Goal: Task Accomplishment & Management: Complete application form

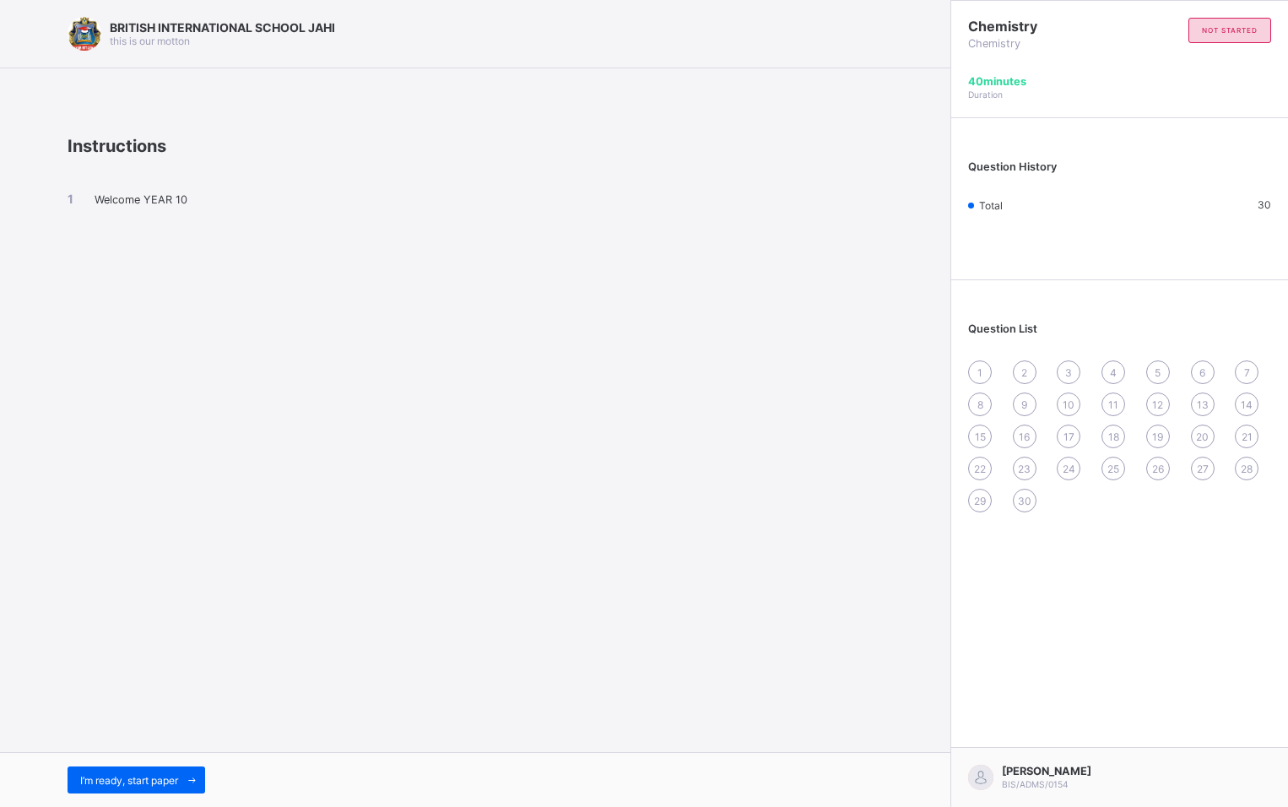
click at [104, 278] on div "Instructions Welcome YEAR 10" at bounding box center [475, 204] width 815 height 186
click at [95, 297] on div "BRITISH INTERNATIONAL SCHOOL JAHI this is our [PERSON_NAME] Instructions Welcom…" at bounding box center [475, 403] width 950 height 807
click at [574, 559] on div "BRITISH INTERNATIONAL SCHOOL JAHI this is our [PERSON_NAME] Instructions Welcom…" at bounding box center [475, 403] width 950 height 807
click at [69, 272] on div "Instructions Welcome YEAR 10" at bounding box center [475, 204] width 815 height 186
click at [64, 273] on div "BRITISH INTERNATIONAL SCHOOL JAHI this is our [PERSON_NAME] Instructions Welcom…" at bounding box center [475, 403] width 950 height 807
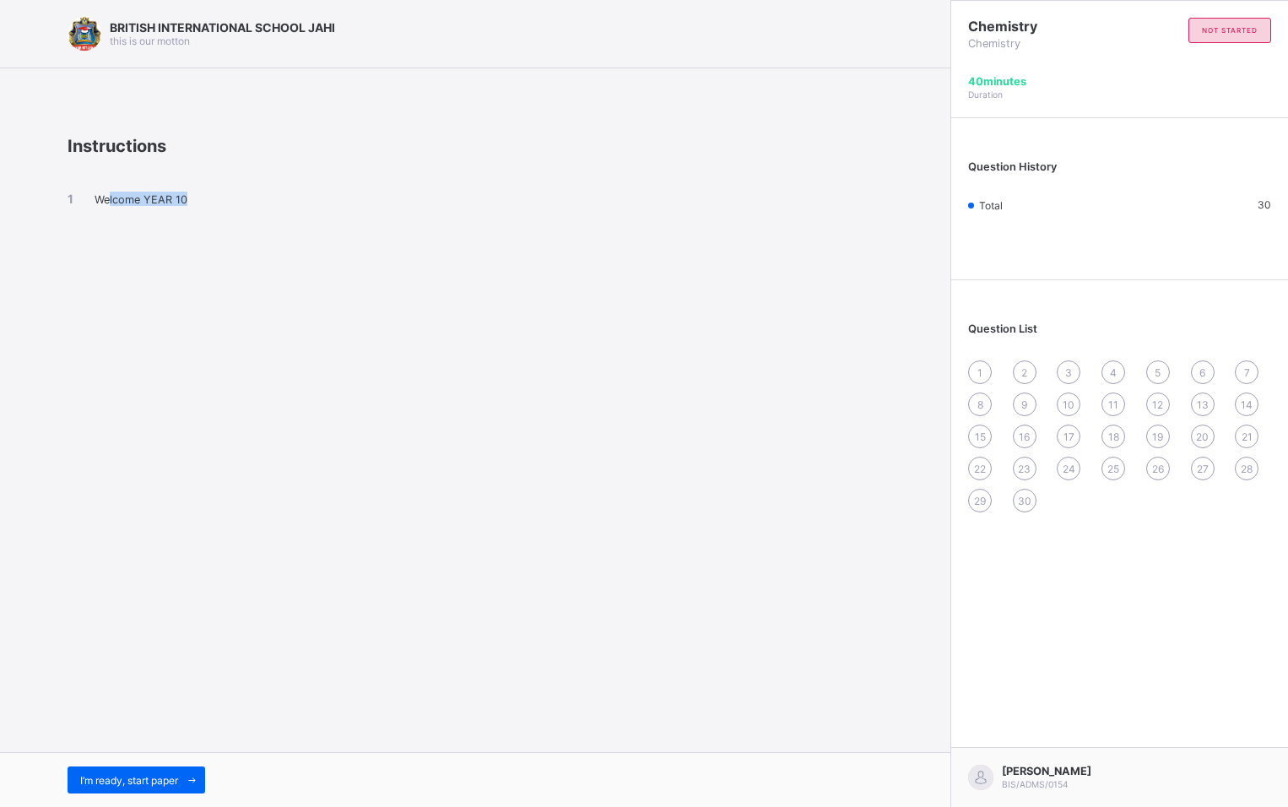
drag, startPoint x: 337, startPoint y: 336, endPoint x: 108, endPoint y: 437, distance: 250.1
click at [108, 437] on div "BRITISH INTERNATIONAL SCHOOL JAHI this is our [PERSON_NAME] Instructions Welcom…" at bounding box center [475, 403] width 950 height 807
copy span "lcome YEAR 10"
drag, startPoint x: 74, startPoint y: 308, endPoint x: 92, endPoint y: 301, distance: 19.0
click at [75, 307] on div "BRITISH INTERNATIONAL SCHOOL JAHI this is our [PERSON_NAME] Instructions Welcom…" at bounding box center [475, 403] width 950 height 807
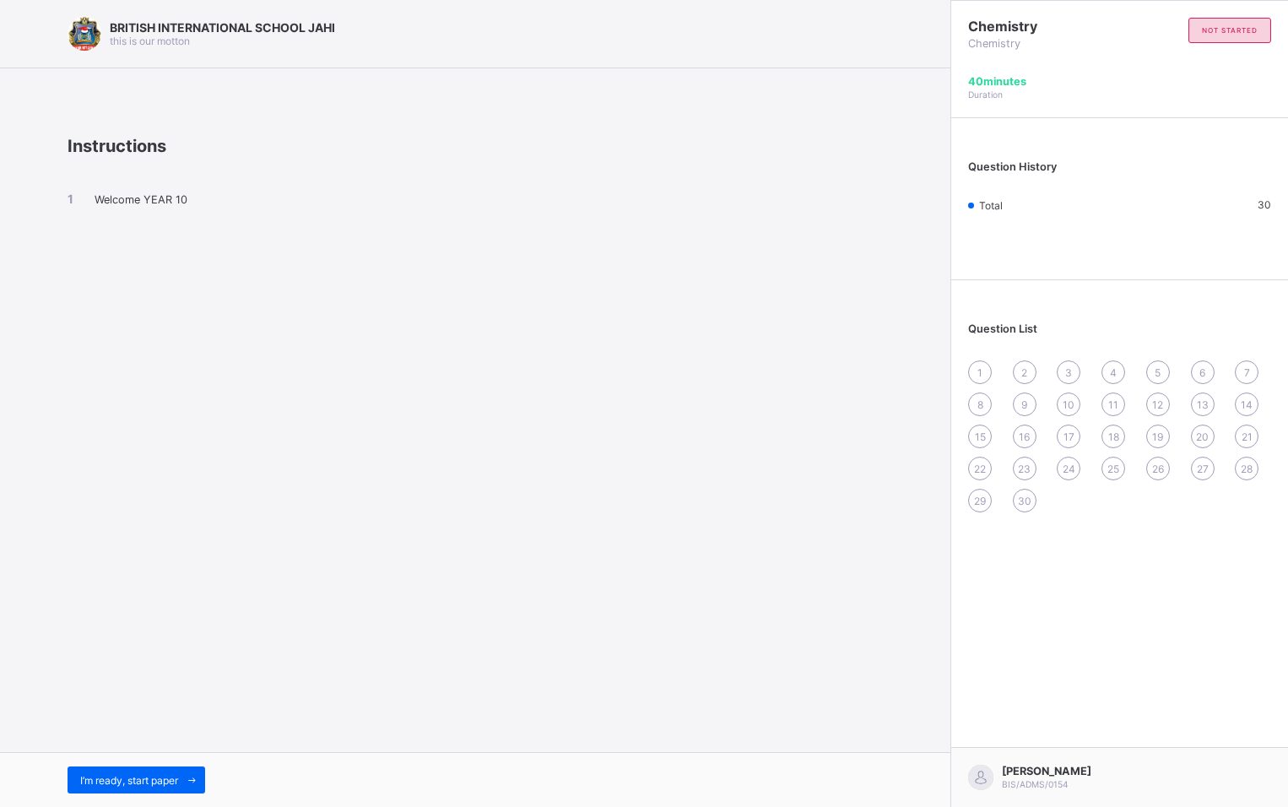
drag, startPoint x: 92, startPoint y: 301, endPoint x: 99, endPoint y: 311, distance: 11.5
click at [85, 303] on div "BRITISH INTERNATIONAL SCHOOL JAHI this is our [PERSON_NAME] Instructions Welcom…" at bounding box center [475, 403] width 950 height 807
drag, startPoint x: 68, startPoint y: 326, endPoint x: 140, endPoint y: 316, distance: 72.4
click at [51, 334] on div "BRITISH INTERNATIONAL SCHOOL JAHI this is our [PERSON_NAME] Instructions Welcom…" at bounding box center [475, 403] width 950 height 807
drag, startPoint x: 613, startPoint y: 379, endPoint x: 306, endPoint y: 333, distance: 310.5
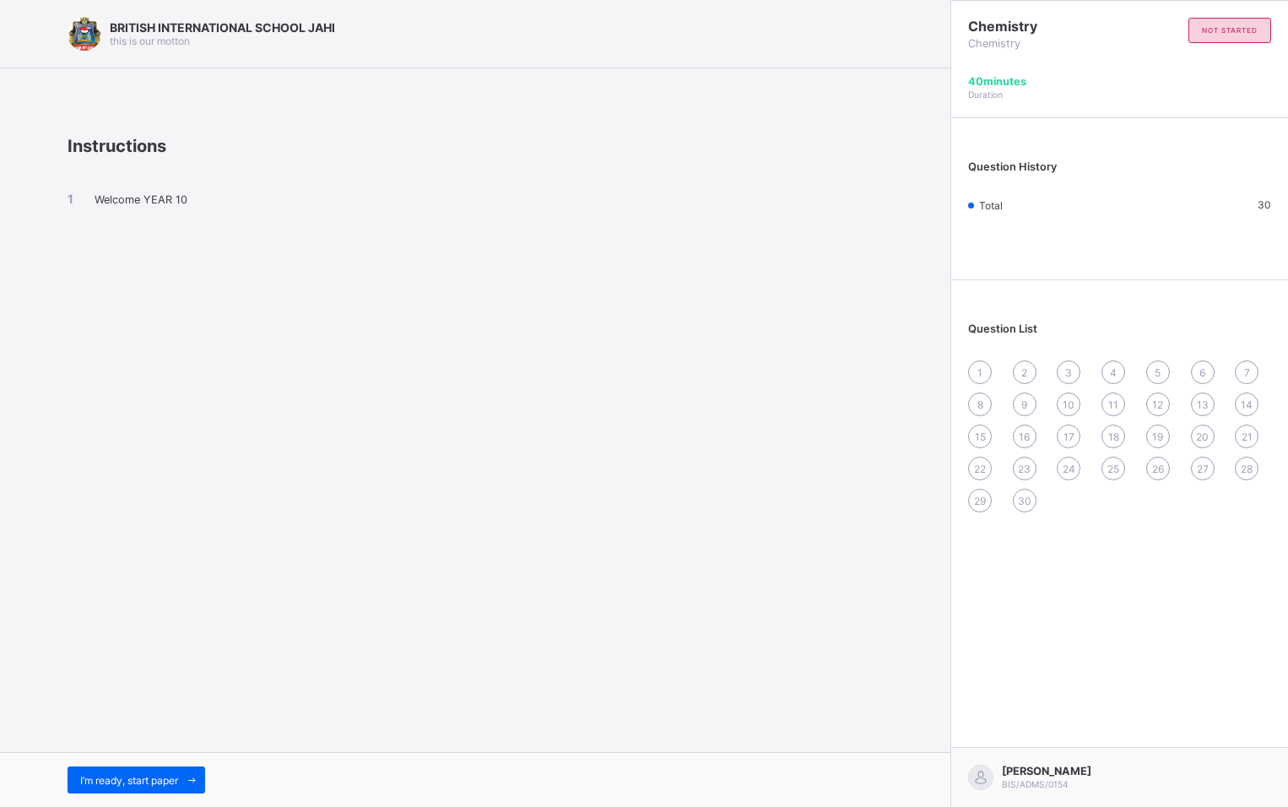
click at [305, 339] on div "BRITISH INTERNATIONAL SCHOOL JAHI this is our [PERSON_NAME] Instructions Welcom…" at bounding box center [475, 403] width 950 height 807
drag, startPoint x: 967, startPoint y: 440, endPoint x: 958, endPoint y: 440, distance: 9.3
click at [958, 440] on div "Question List 1 2 3 4 5 6 7 8 9 10 11 12 13 14 15 16 17 18 19 20 21 22 23 24 25…" at bounding box center [1119, 409] width 337 height 241
click at [1157, 470] on span "26" at bounding box center [1158, 468] width 12 height 13
click at [1161, 470] on span "26" at bounding box center [1158, 468] width 12 height 13
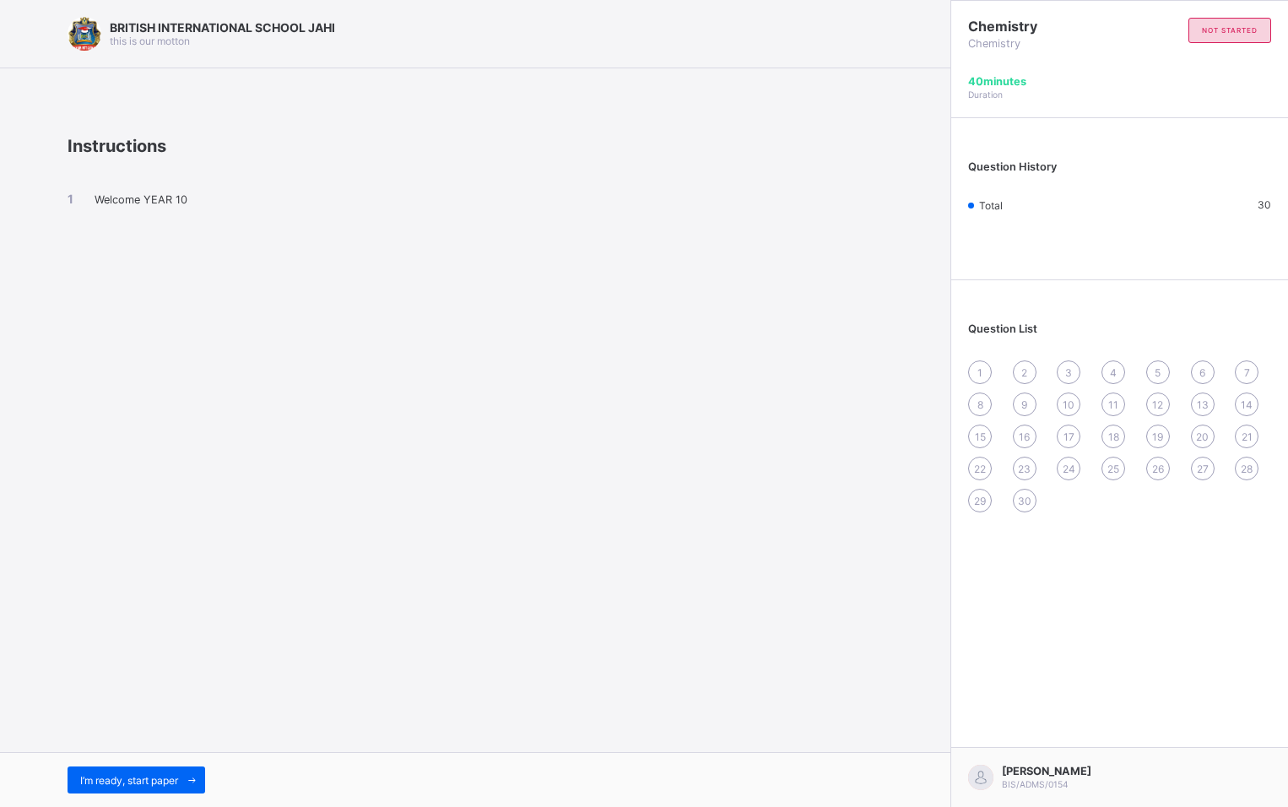
drag, startPoint x: 1161, startPoint y: 470, endPoint x: 1153, endPoint y: 415, distance: 55.5
click at [1153, 415] on div "12" at bounding box center [1158, 404] width 24 height 24
click at [1153, 411] on div "12" at bounding box center [1158, 404] width 24 height 24
click at [1159, 407] on span "12" at bounding box center [1157, 404] width 11 height 13
click at [1201, 436] on span "20" at bounding box center [1202, 436] width 13 height 13
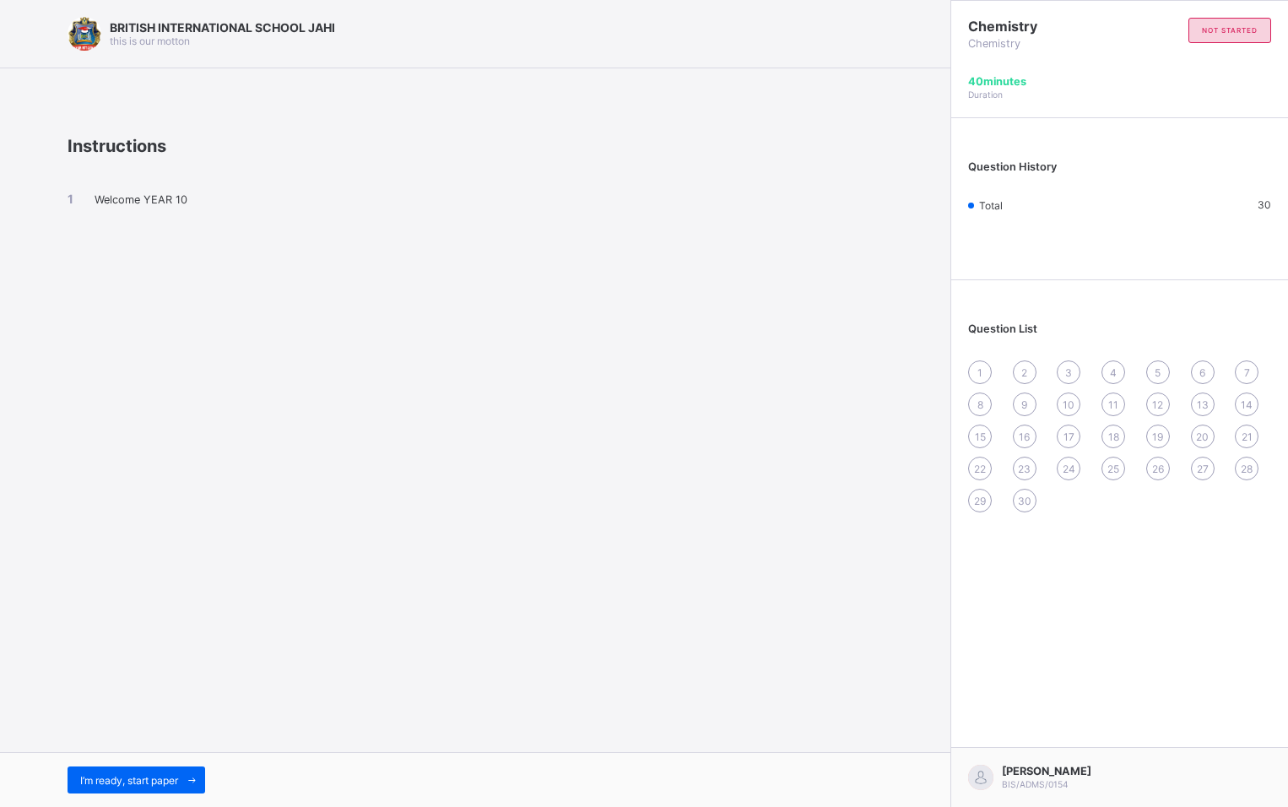
click at [1201, 436] on span "20" at bounding box center [1202, 436] width 13 height 13
click at [974, 364] on div "1" at bounding box center [980, 372] width 24 height 24
drag, startPoint x: 1284, startPoint y: 431, endPoint x: 1505, endPoint y: 520, distance: 238.2
click at [1287, 520] on html "BRITISH INTERNATIONAL SCHOOL JAHI this is our [PERSON_NAME] Instructions Welcom…" at bounding box center [644, 403] width 1288 height 807
click at [179, 770] on div "I’m ready, start paper" at bounding box center [137, 779] width 138 height 27
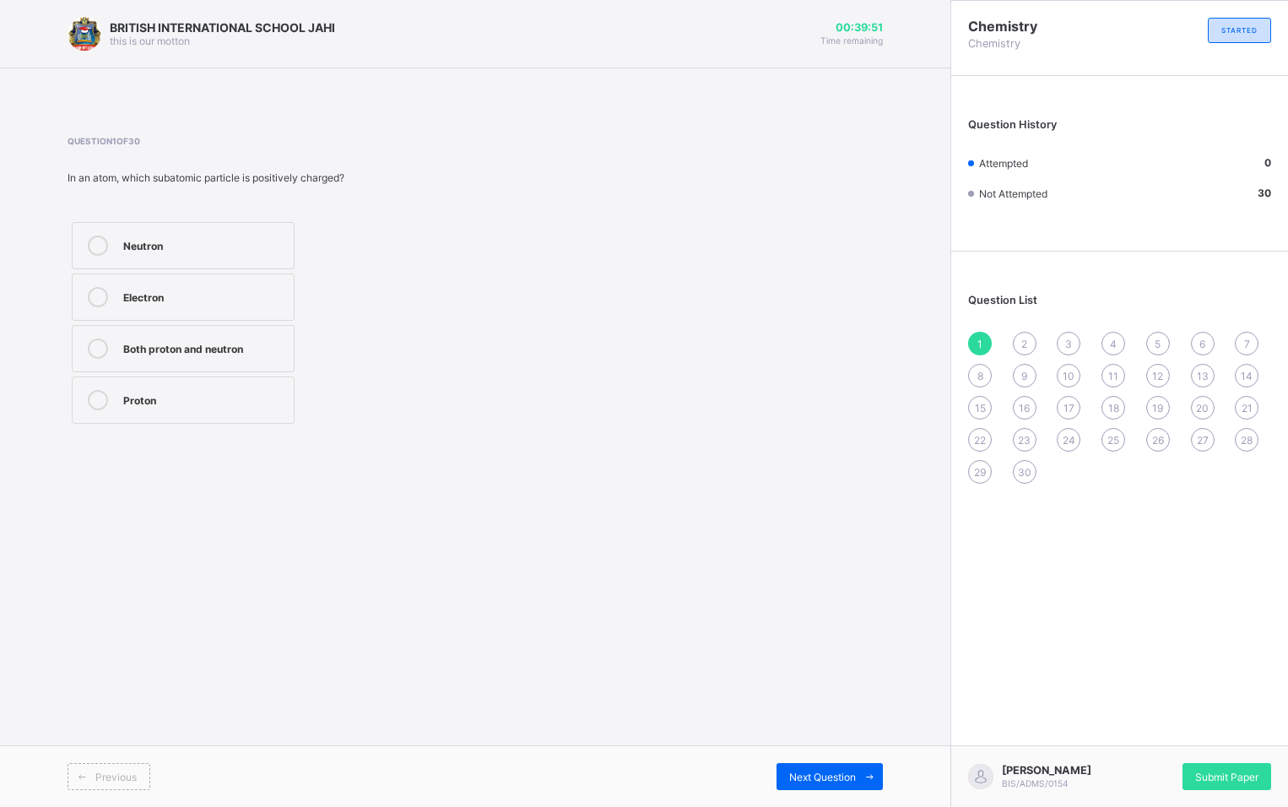
click at [203, 394] on div "Proton" at bounding box center [204, 398] width 162 height 17
click at [792, 770] on span "Next Question" at bounding box center [822, 776] width 67 height 13
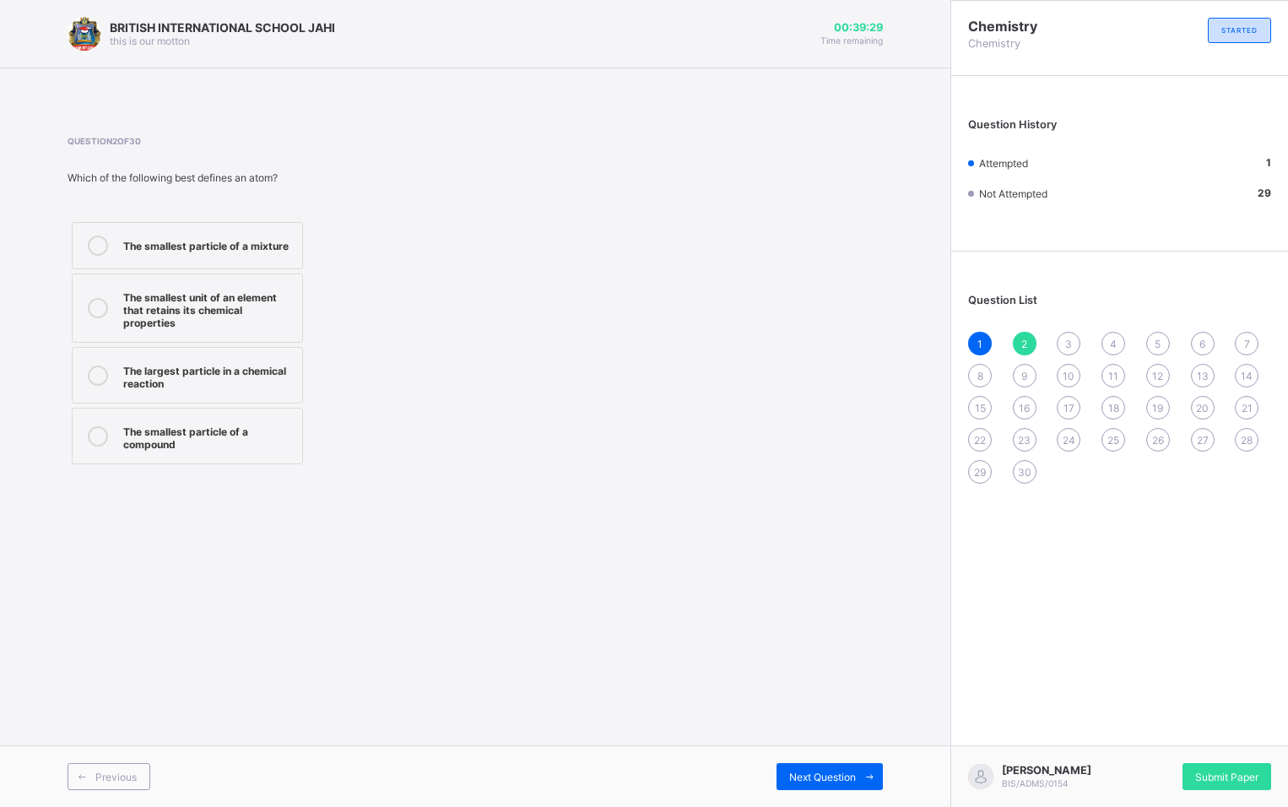
click at [251, 438] on div "The smallest particle of a compound" at bounding box center [208, 436] width 170 height 30
click at [814, 782] on span "Next Question" at bounding box center [822, 776] width 67 height 13
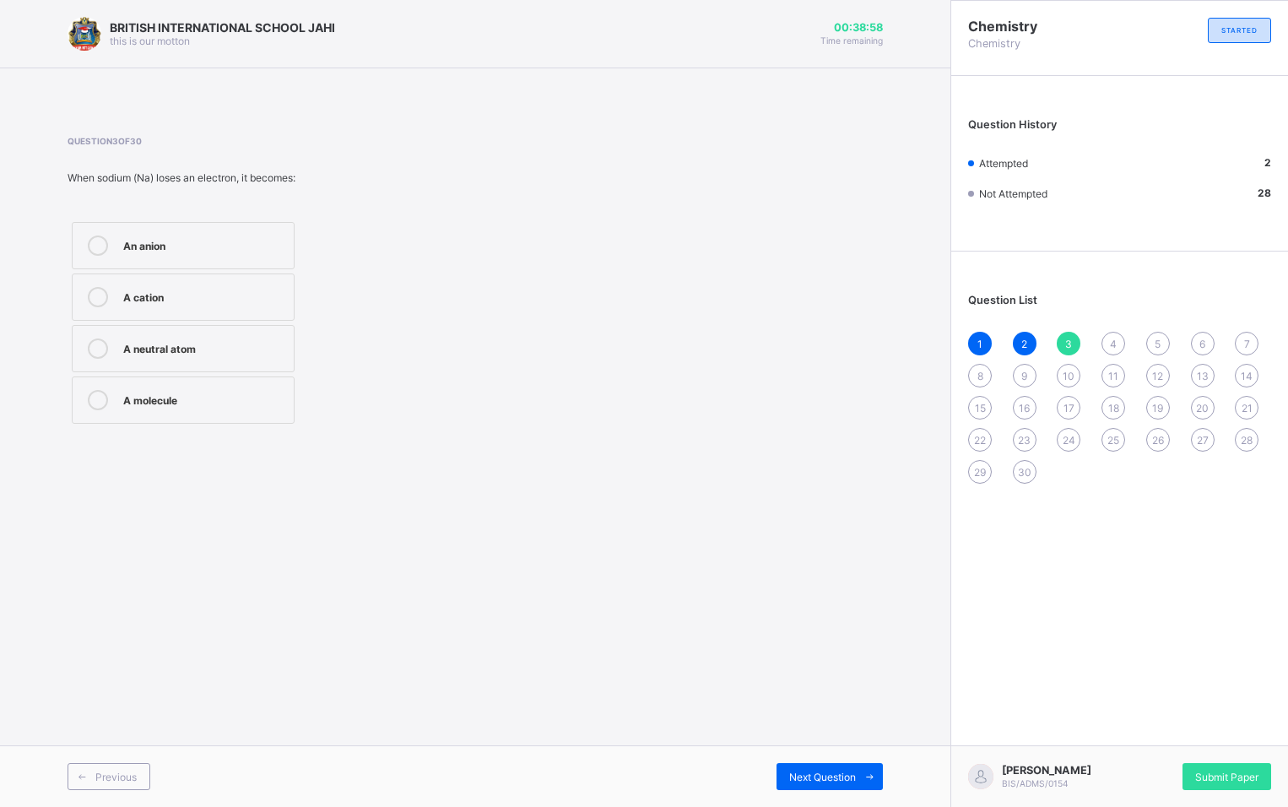
click at [197, 300] on div "A cation" at bounding box center [204, 295] width 162 height 17
click at [819, 786] on div "Next Question" at bounding box center [829, 776] width 106 height 27
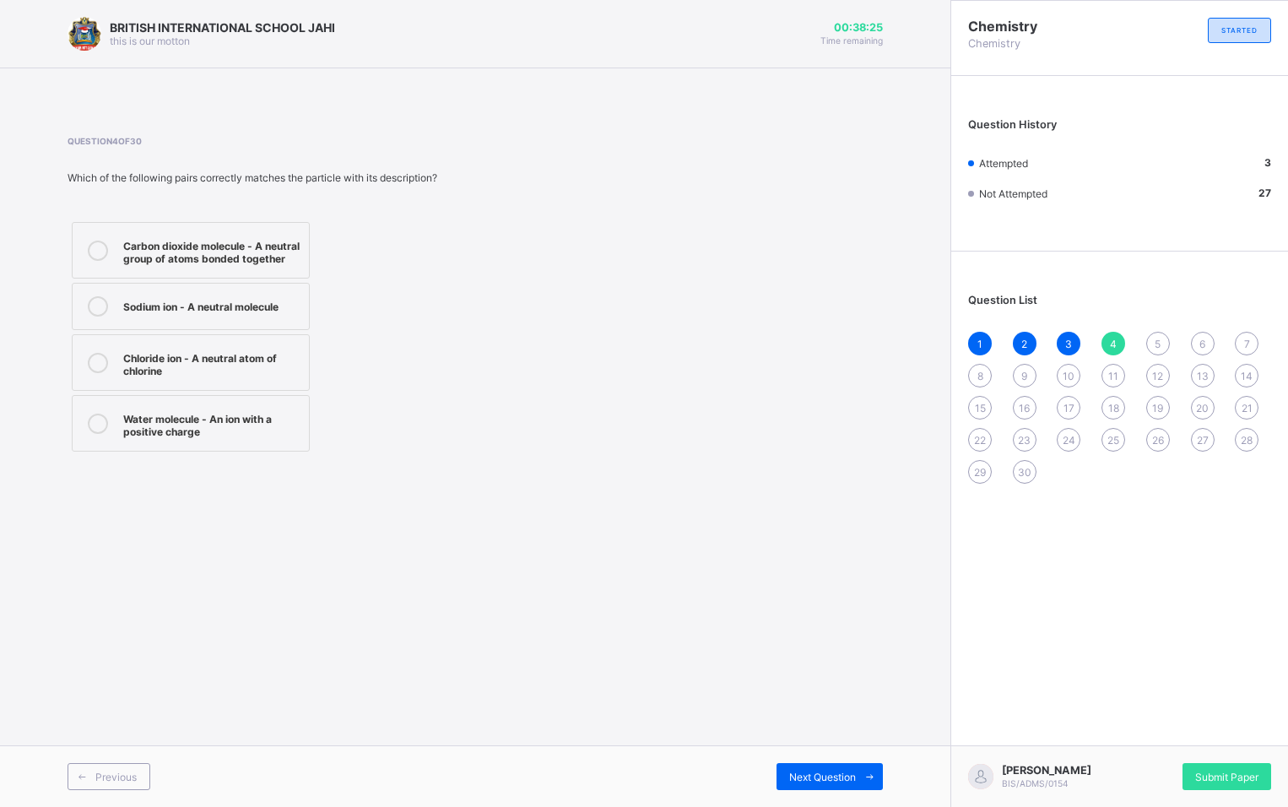
drag, startPoint x: 206, startPoint y: 311, endPoint x: 220, endPoint y: 354, distance: 45.4
click at [206, 312] on div "Sodium ion - A neutral molecule" at bounding box center [211, 304] width 177 height 17
click at [791, 771] on span "Next Question" at bounding box center [822, 776] width 67 height 13
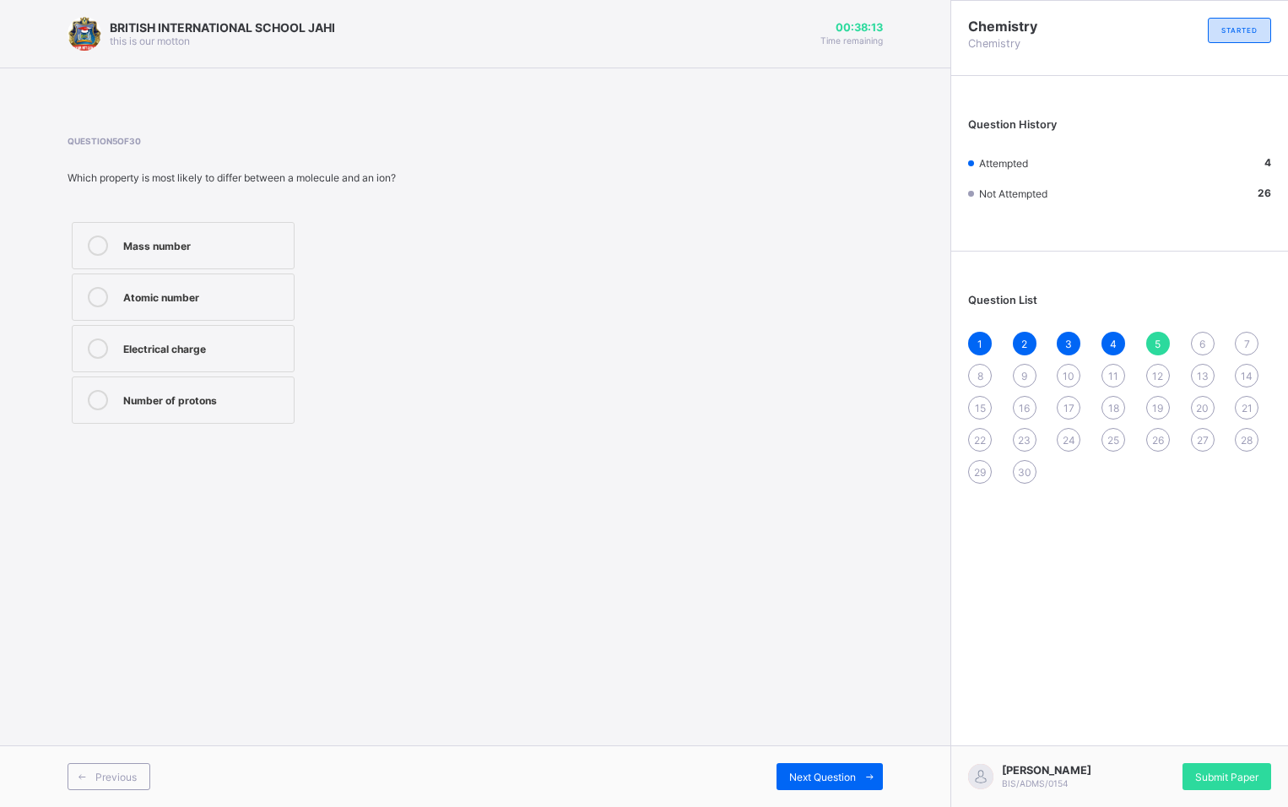
click at [194, 257] on label "Mass number" at bounding box center [183, 245] width 223 height 47
click at [848, 777] on span "Next Question" at bounding box center [822, 776] width 67 height 13
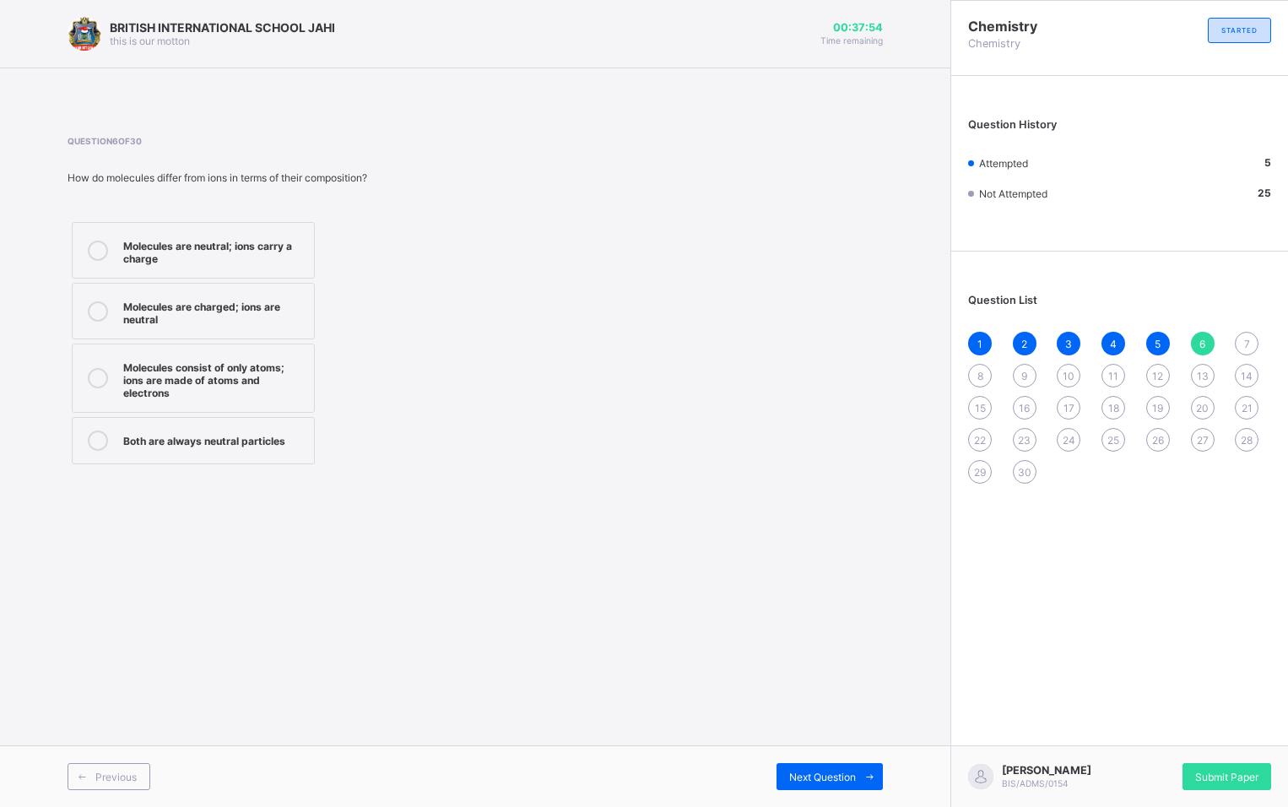
click at [232, 395] on div "Molecules consist of only atoms; ions are made of atoms and electrons" at bounding box center [214, 378] width 182 height 42
click at [832, 770] on div "Next Question" at bounding box center [829, 776] width 106 height 27
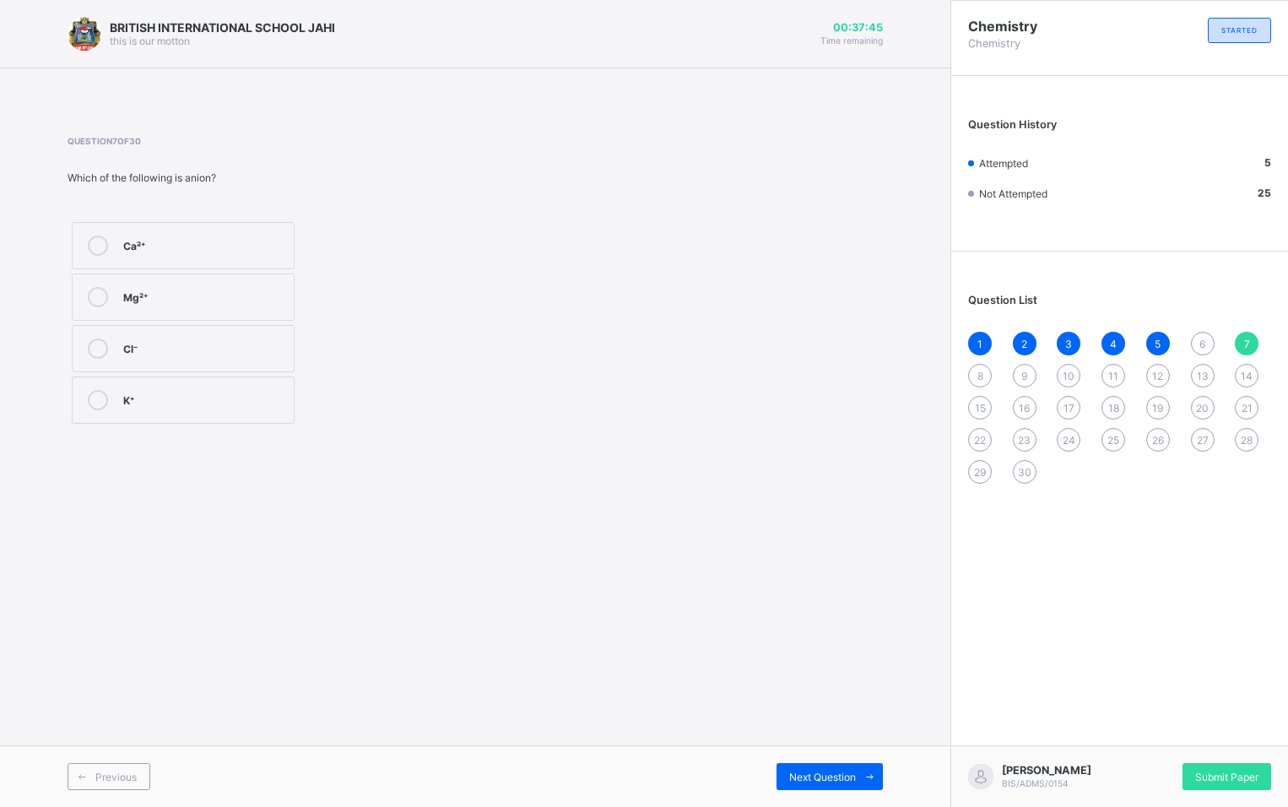
click at [200, 352] on div "Cl⁻" at bounding box center [204, 346] width 162 height 17
click at [785, 781] on div "Next Question" at bounding box center [829, 776] width 106 height 27
click at [215, 302] on div "Na⁺" at bounding box center [204, 295] width 162 height 17
click at [837, 780] on span "Next Question" at bounding box center [822, 776] width 67 height 13
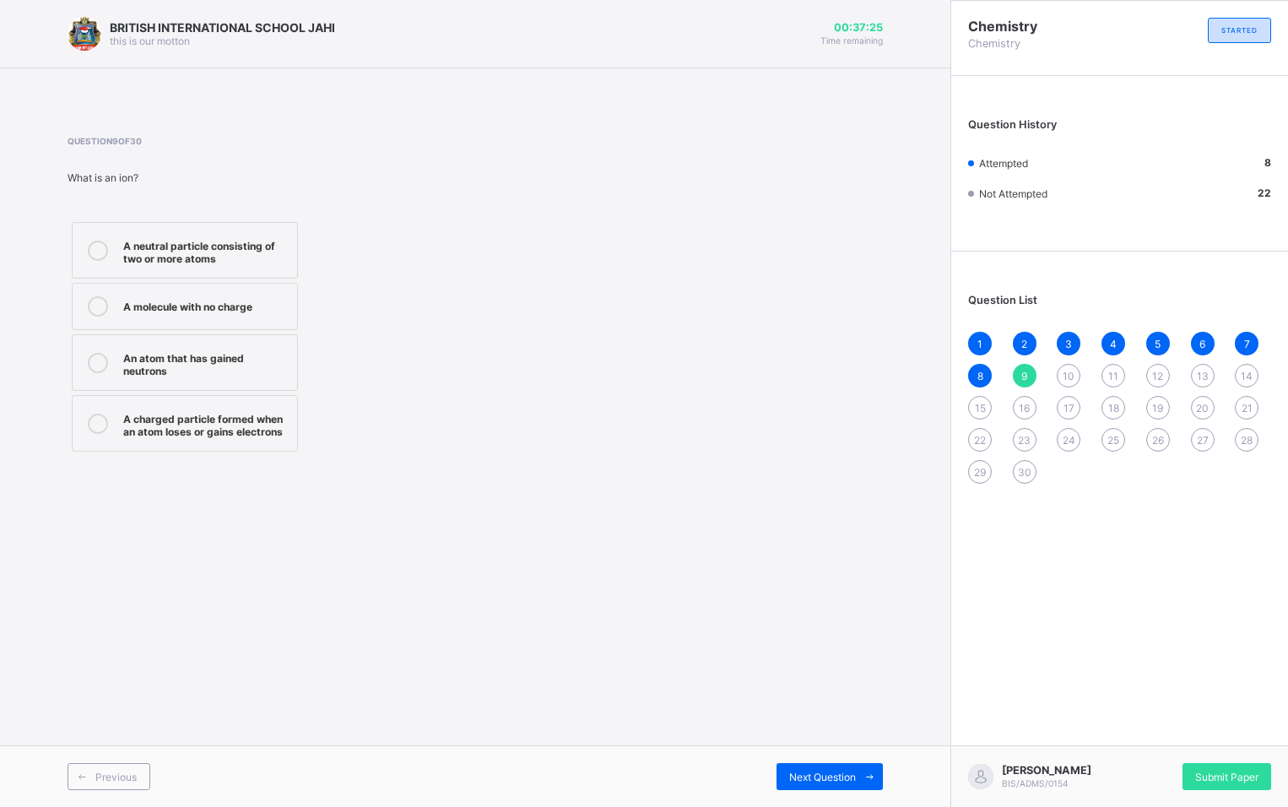
click at [184, 427] on div "A charged particle formed when an atom loses or gains electrons" at bounding box center [205, 423] width 165 height 30
click at [789, 772] on span "Next Question" at bounding box center [822, 776] width 67 height 13
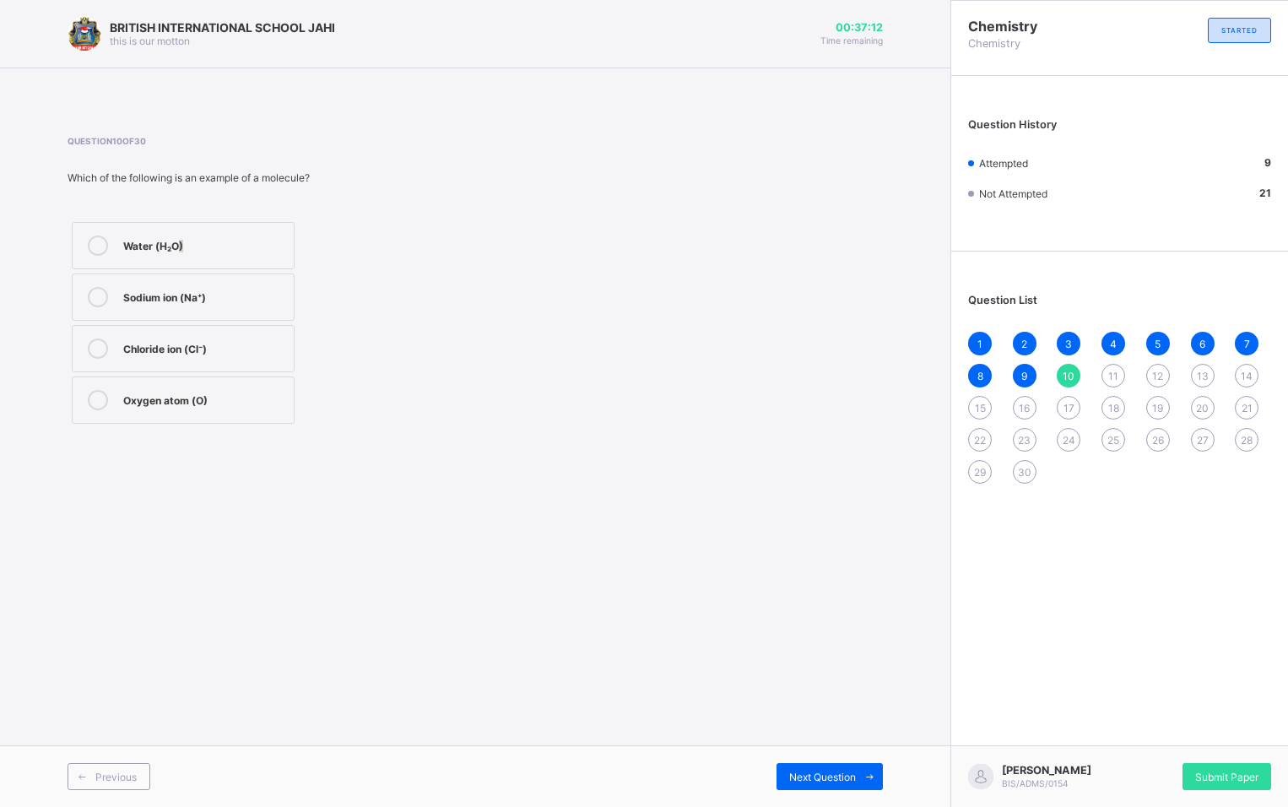
drag, startPoint x: 185, startPoint y: 209, endPoint x: 175, endPoint y: 224, distance: 18.3
click at [175, 224] on div "Question 10 of 30 Which of the following is an example of a molecule? Water (H₂…" at bounding box center [260, 282] width 385 height 292
drag, startPoint x: 175, startPoint y: 224, endPoint x: 170, endPoint y: 240, distance: 16.0
click at [170, 240] on div "Water (H₂O)" at bounding box center [204, 243] width 162 height 17
click at [790, 773] on div "Next Question" at bounding box center [829, 776] width 106 height 27
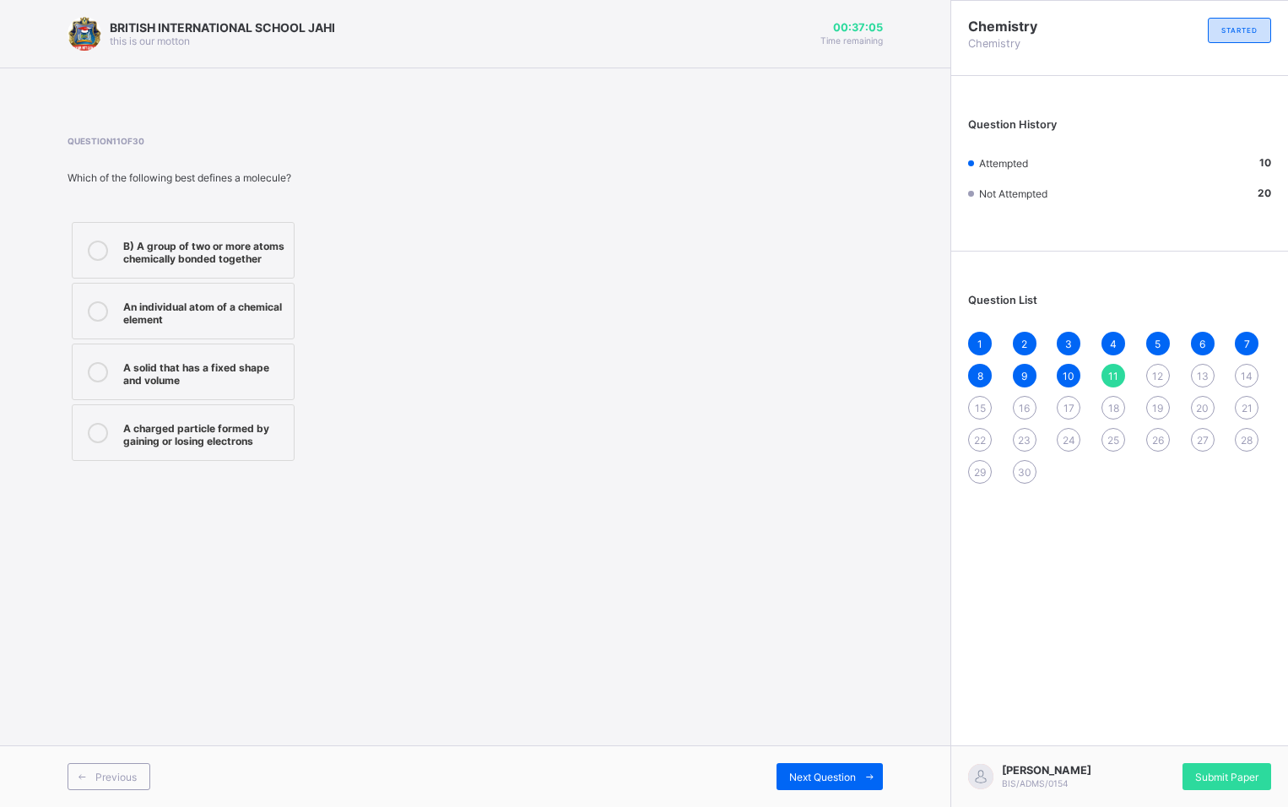
click at [208, 248] on div "B) A group of two or more atoms chemically bonded together" at bounding box center [204, 250] width 162 height 30
click at [789, 749] on div "Previous Next Question" at bounding box center [475, 776] width 950 height 62
click at [798, 767] on div "Next Question" at bounding box center [829, 776] width 106 height 27
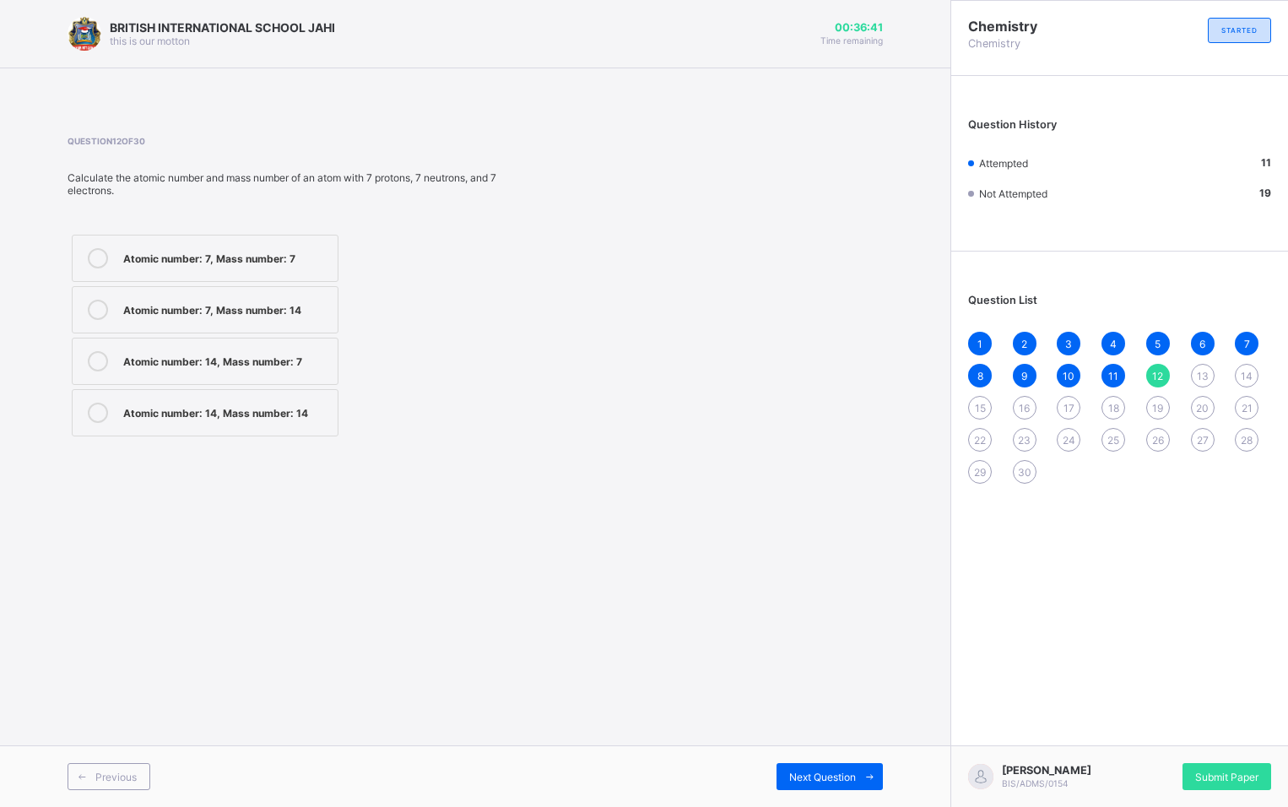
click at [282, 310] on div "Atomic number: 7, Mass number: 14" at bounding box center [226, 308] width 206 height 17
click at [784, 778] on div "Next Question" at bounding box center [829, 776] width 106 height 27
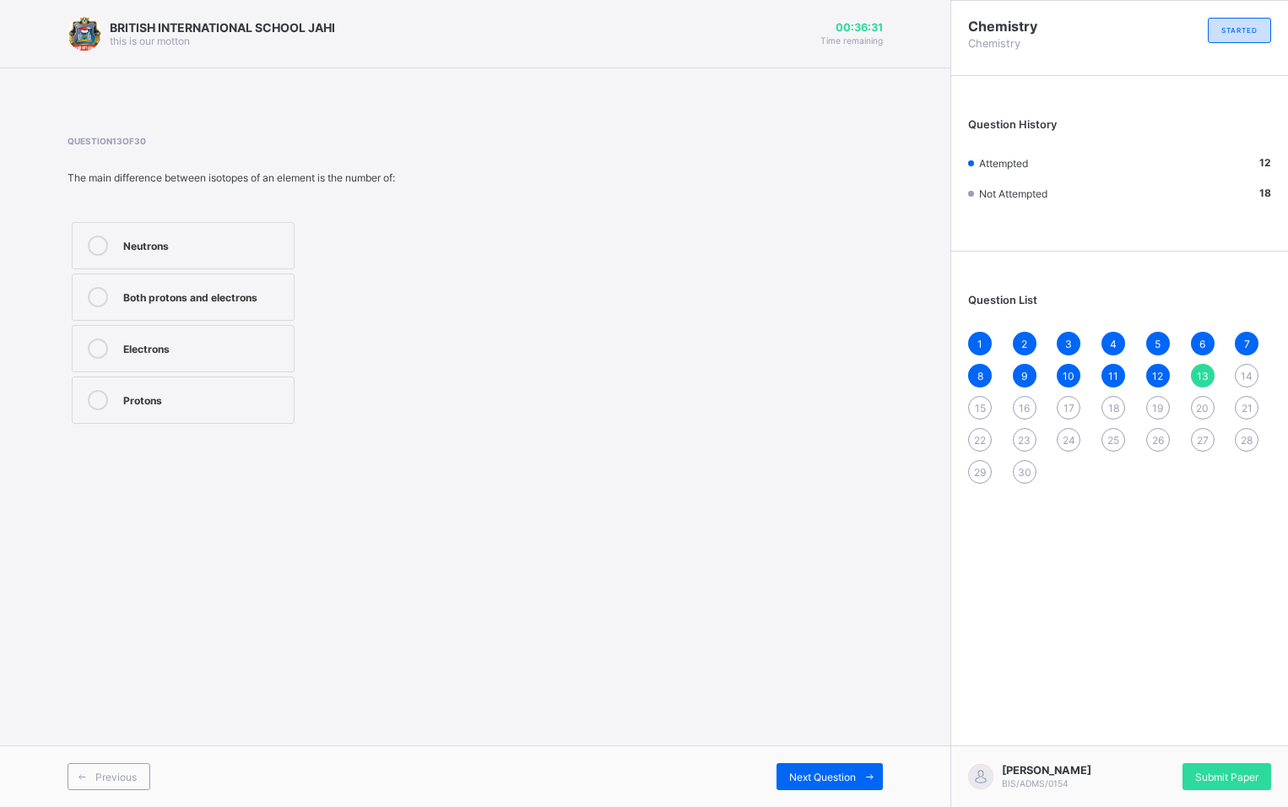
click at [190, 398] on div "Protons" at bounding box center [204, 398] width 162 height 17
click at [789, 778] on span "Next Question" at bounding box center [822, 776] width 67 height 13
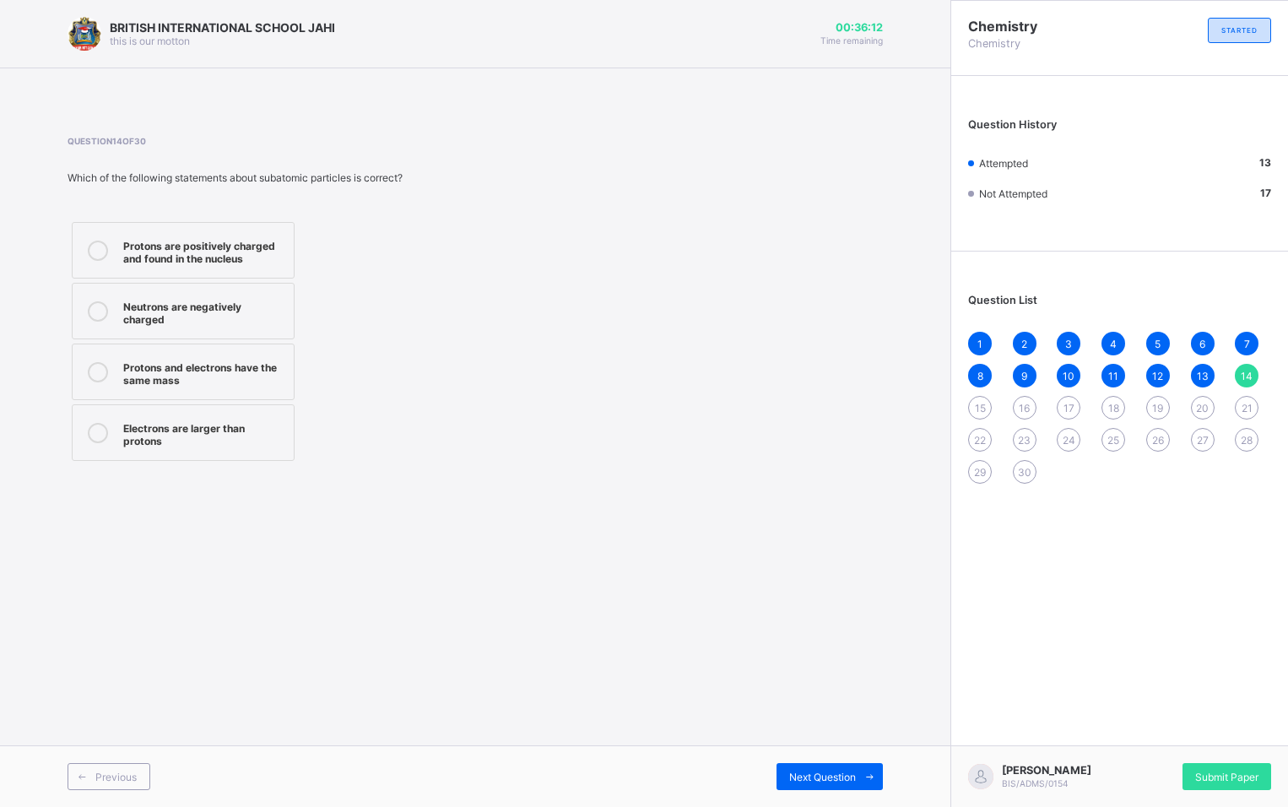
click at [232, 247] on div "Protons are positively charged and found in the nucleus" at bounding box center [204, 250] width 162 height 30
click at [791, 776] on span "Next Question" at bounding box center [822, 776] width 67 height 13
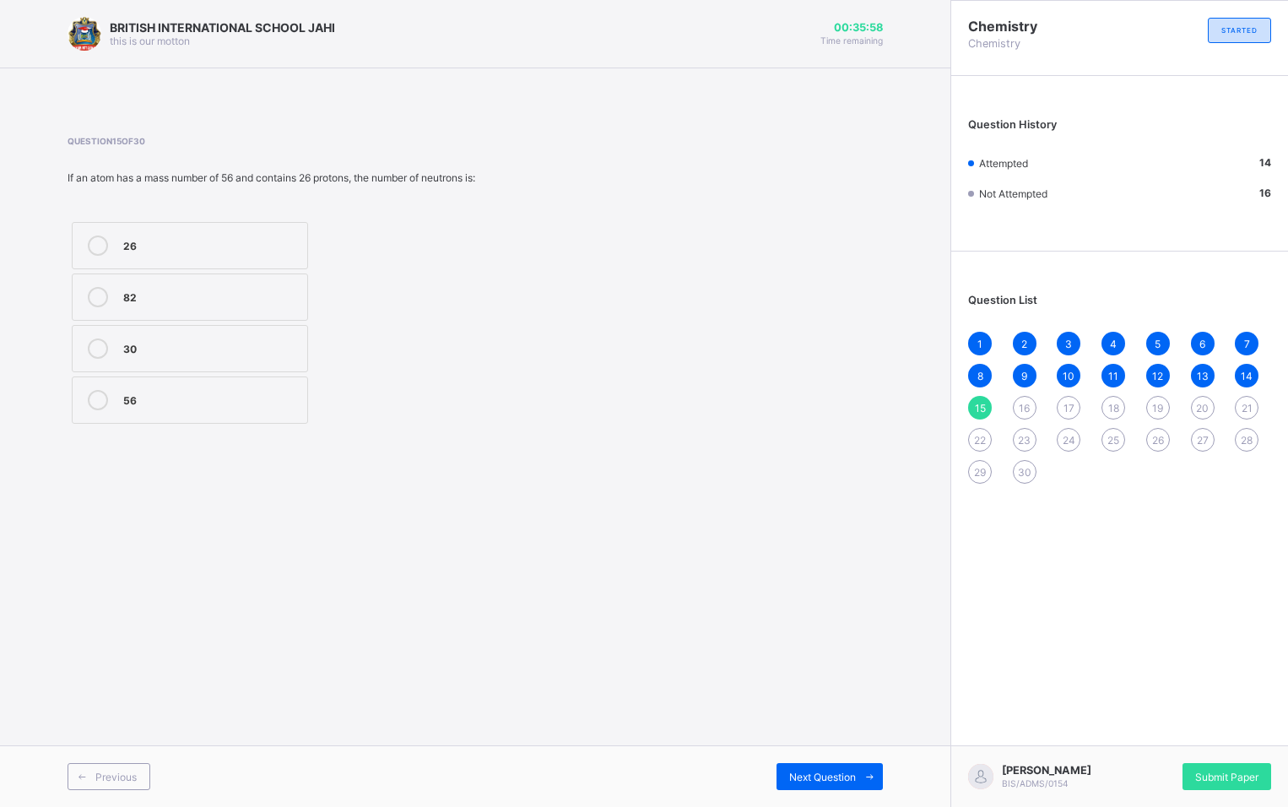
click at [125, 349] on div "30" at bounding box center [211, 346] width 176 height 17
click at [808, 781] on span "Next Question" at bounding box center [822, 776] width 67 height 13
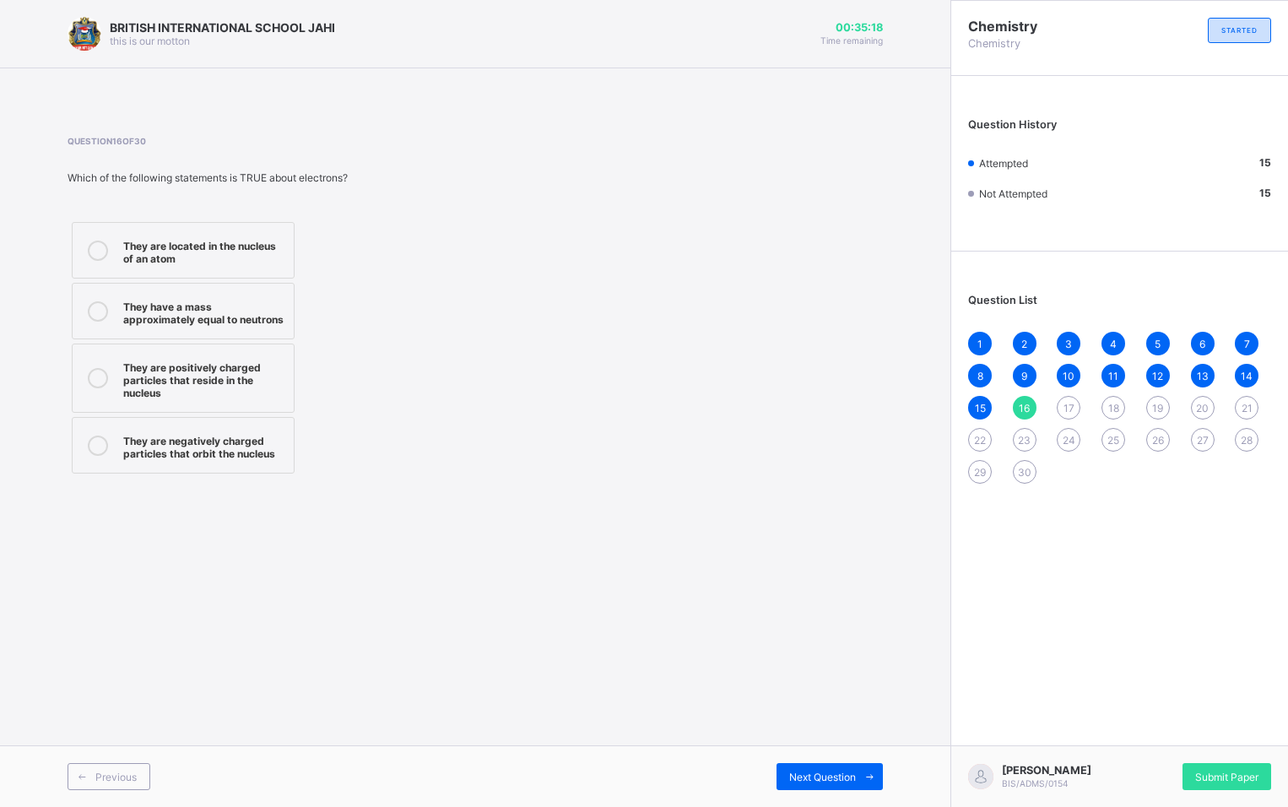
click at [214, 445] on div "They are negatively charged particles that orbit the nucleus" at bounding box center [204, 445] width 162 height 30
click at [798, 778] on span "Next Question" at bounding box center [822, 776] width 67 height 13
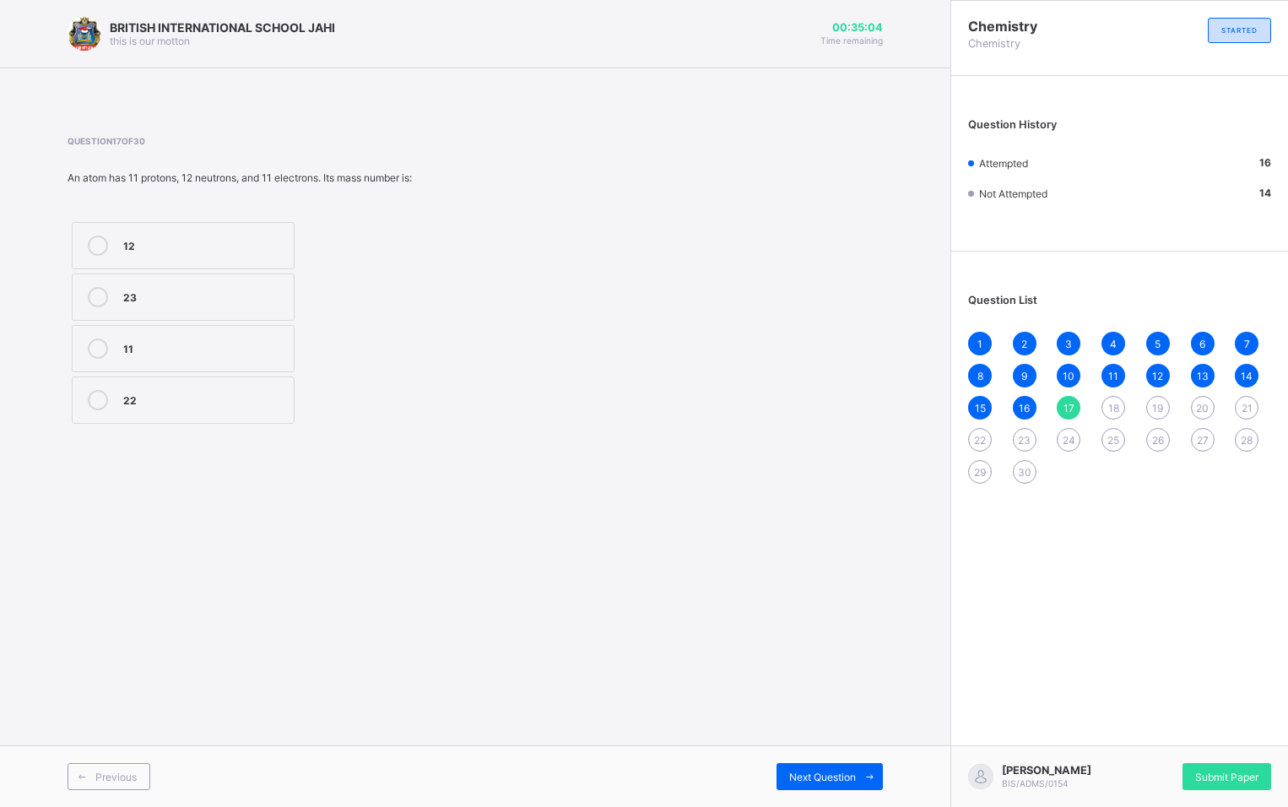
click at [173, 288] on div "23" at bounding box center [204, 295] width 162 height 17
click at [859, 776] on span at bounding box center [869, 776] width 27 height 27
click at [295, 236] on div "Protons and neutrons combined Electrons orbiting the nucleus Neutrons in the nu…" at bounding box center [183, 323] width 231 height 210
click at [181, 411] on label "Protons in the nucleus" at bounding box center [183, 399] width 223 height 47
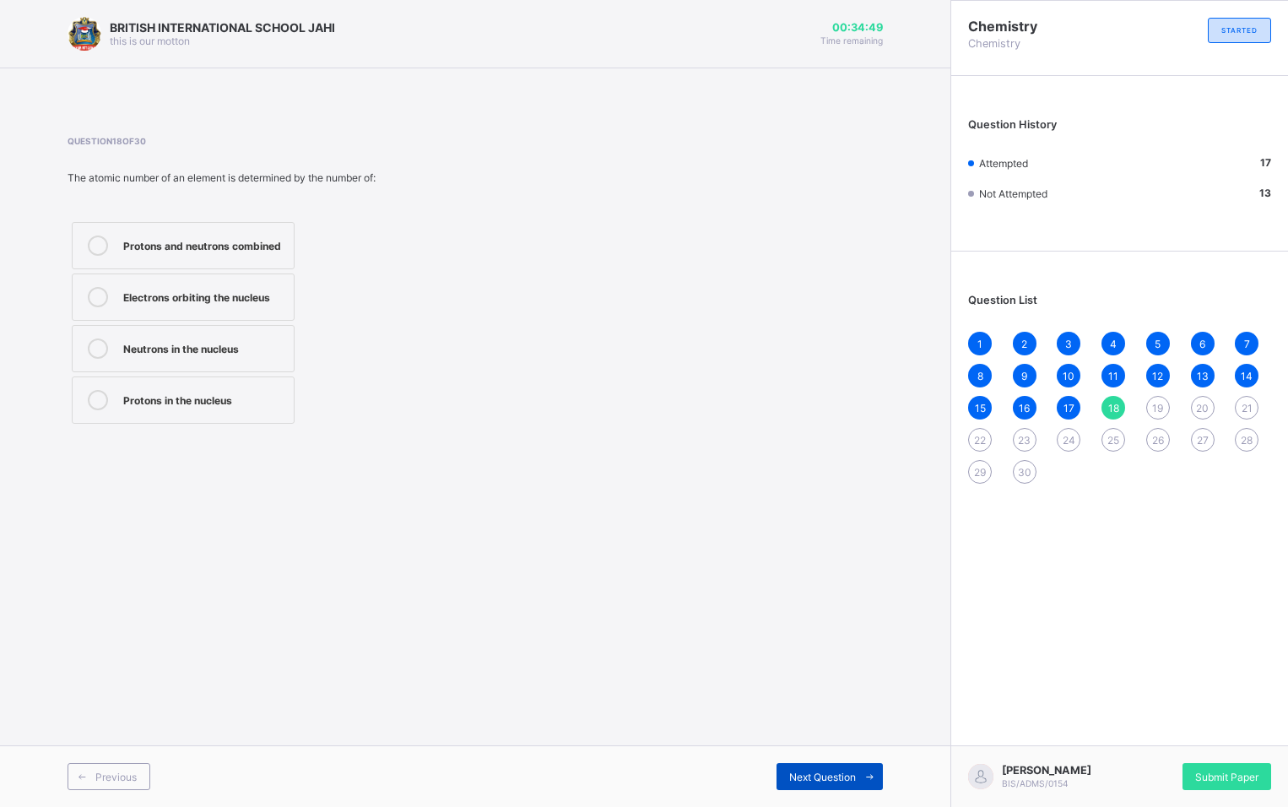
click at [801, 775] on span "Next Question" at bounding box center [822, 776] width 67 height 13
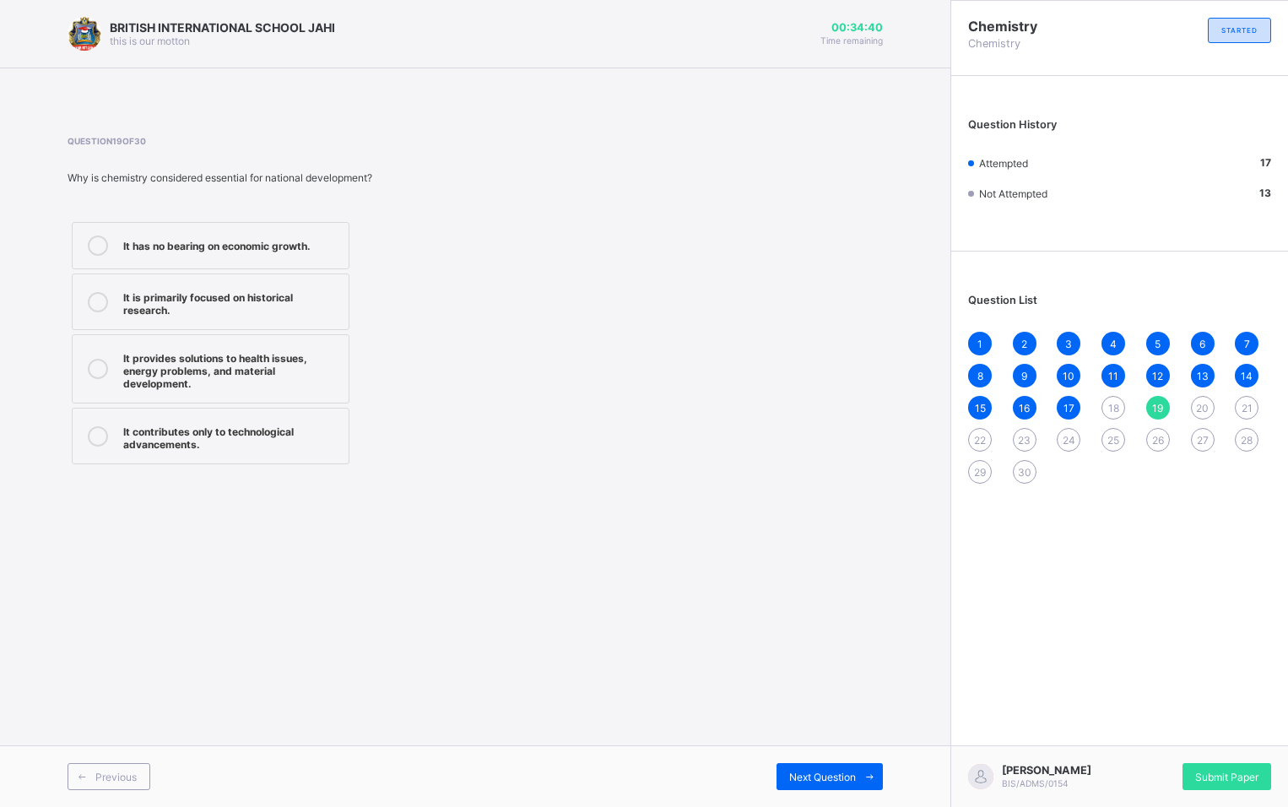
click at [242, 386] on div "It provides solutions to health issues, energy problems, and material developme…" at bounding box center [231, 369] width 217 height 42
click at [792, 780] on span "Next Question" at bounding box center [822, 776] width 67 height 13
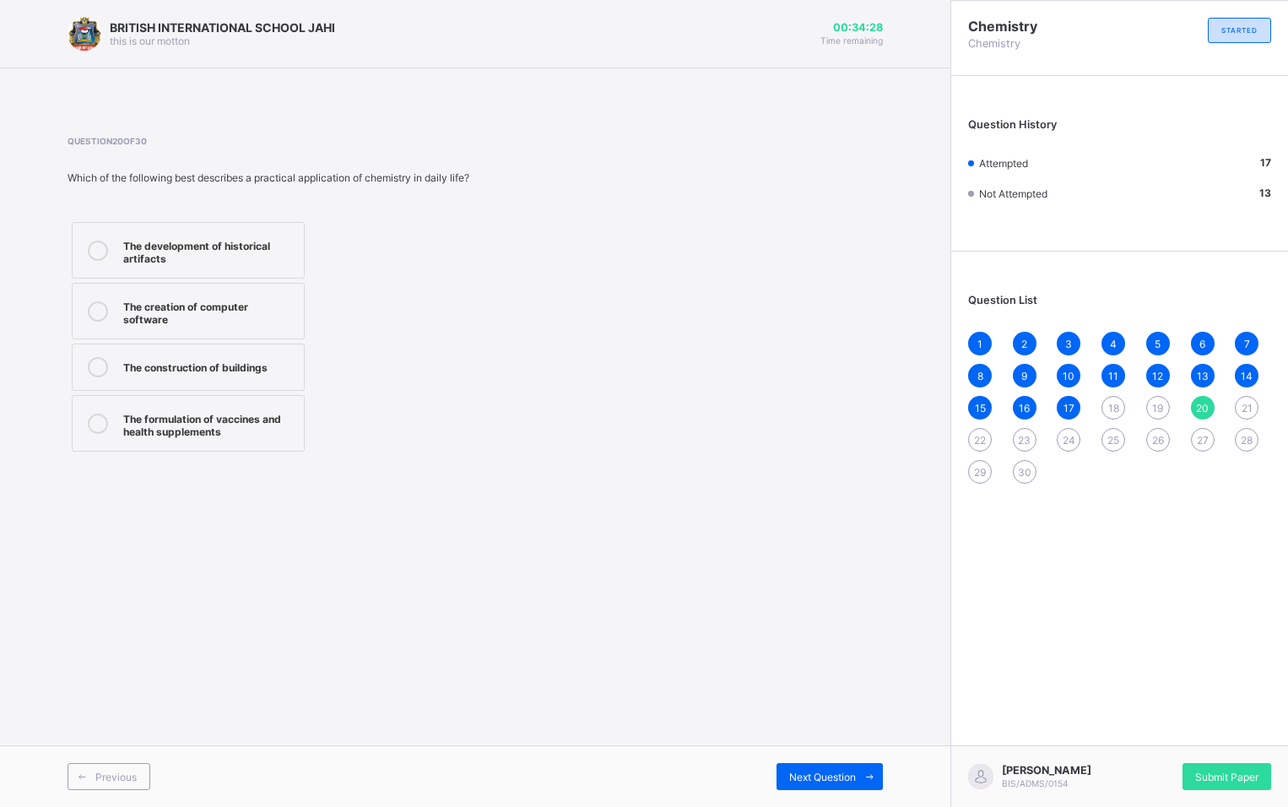
click at [232, 440] on label "The formulation of vaccines and health supplements" at bounding box center [188, 423] width 233 height 57
click at [781, 781] on div "Next Question" at bounding box center [829, 776] width 106 height 27
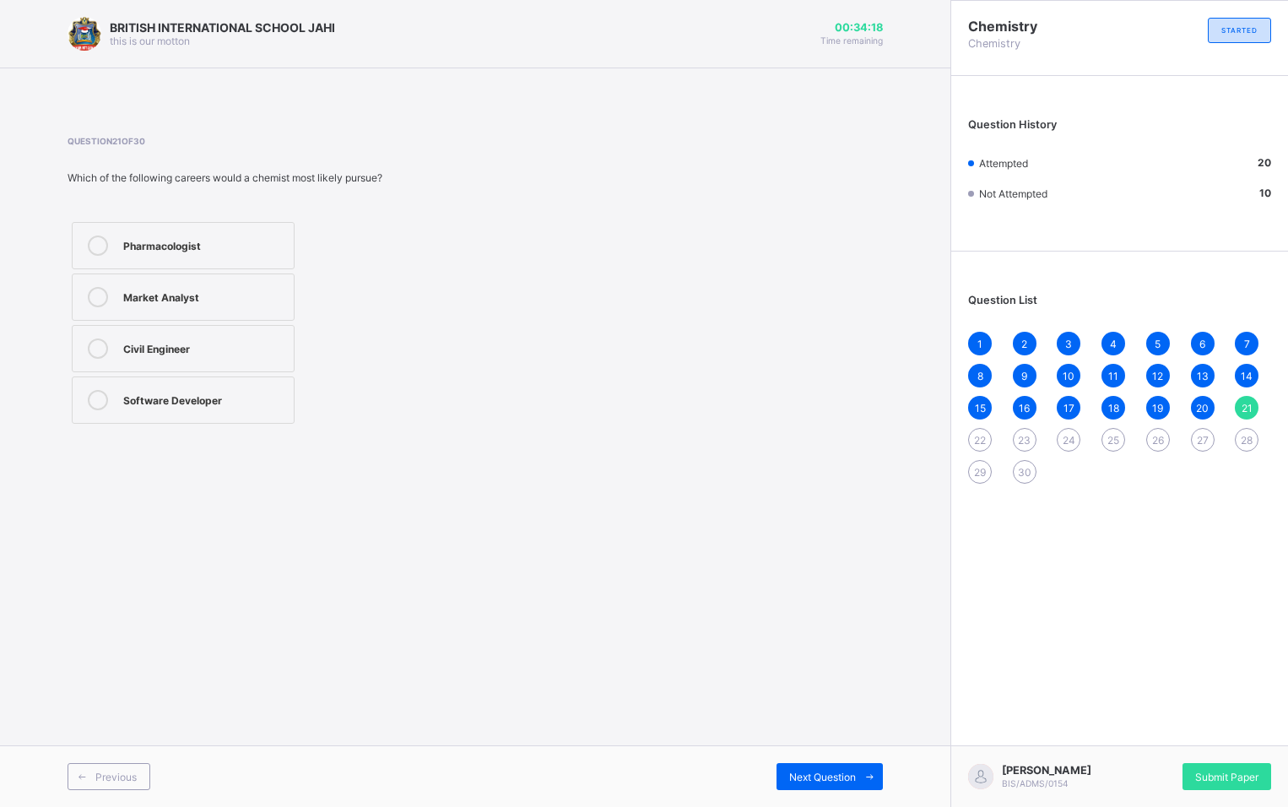
click at [174, 230] on label "Pharmacologist" at bounding box center [183, 245] width 223 height 47
click at [797, 776] on span "Next Question" at bounding box center [822, 776] width 67 height 13
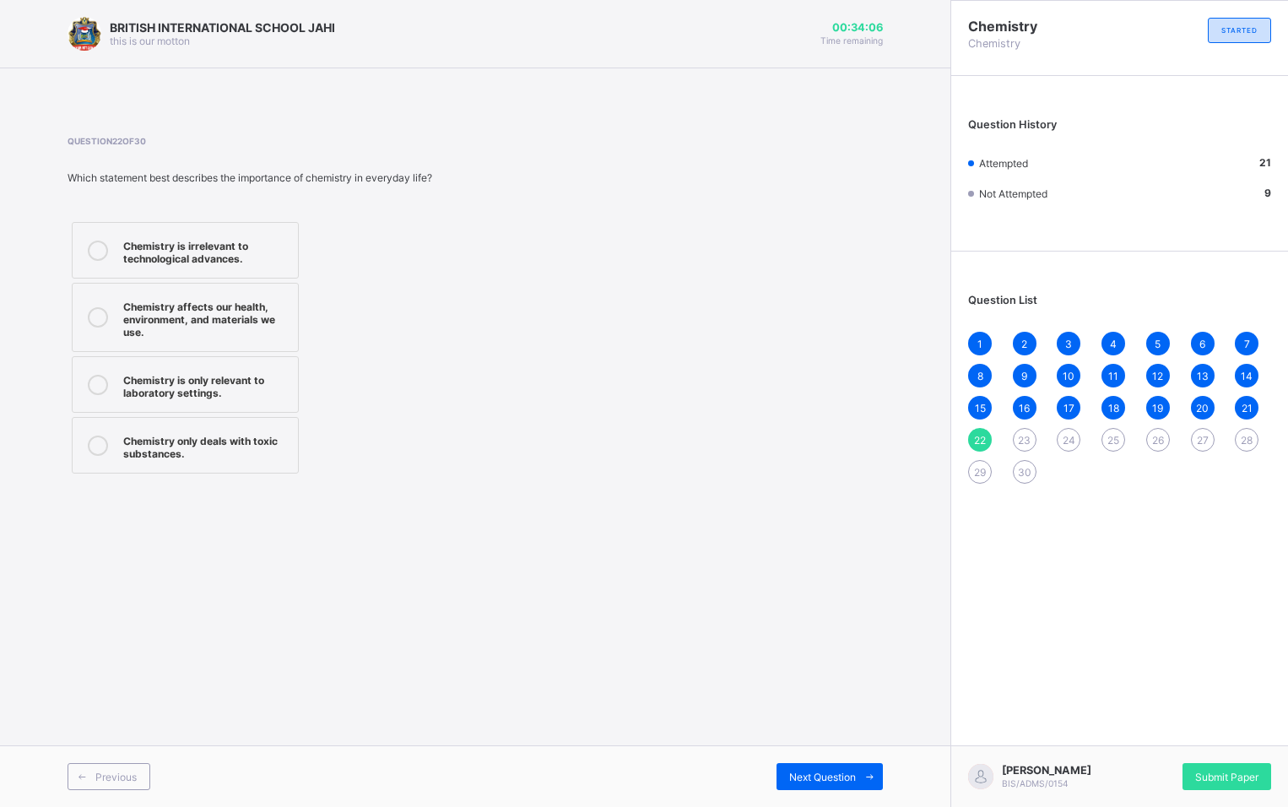
click at [228, 329] on div "Chemistry affects our health, environment, and materials we use." at bounding box center [206, 317] width 166 height 42
click at [799, 743] on div "BRITISH INTERNATIONAL SCHOOL JAHI this is our [PERSON_NAME] 00:34:04 Time remai…" at bounding box center [475, 403] width 950 height 807
click at [776, 758] on div "Previous Next Question" at bounding box center [475, 776] width 950 height 62
click at [778, 765] on div "Next Question" at bounding box center [829, 776] width 106 height 27
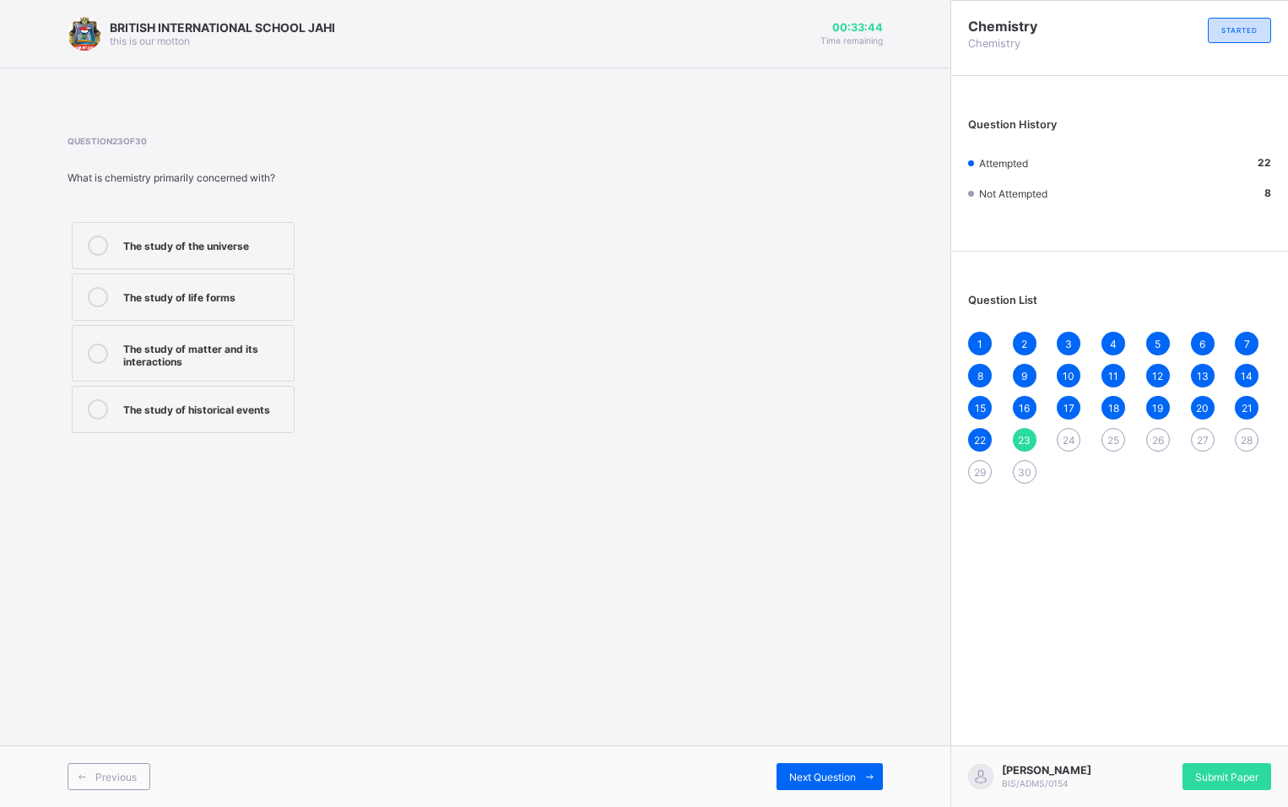
click at [222, 368] on label "The study of matter and its interactions" at bounding box center [183, 353] width 223 height 57
click at [780, 765] on div "Next Question" at bounding box center [829, 776] width 106 height 27
click at [178, 297] on div "Chemistry" at bounding box center [204, 295] width 162 height 17
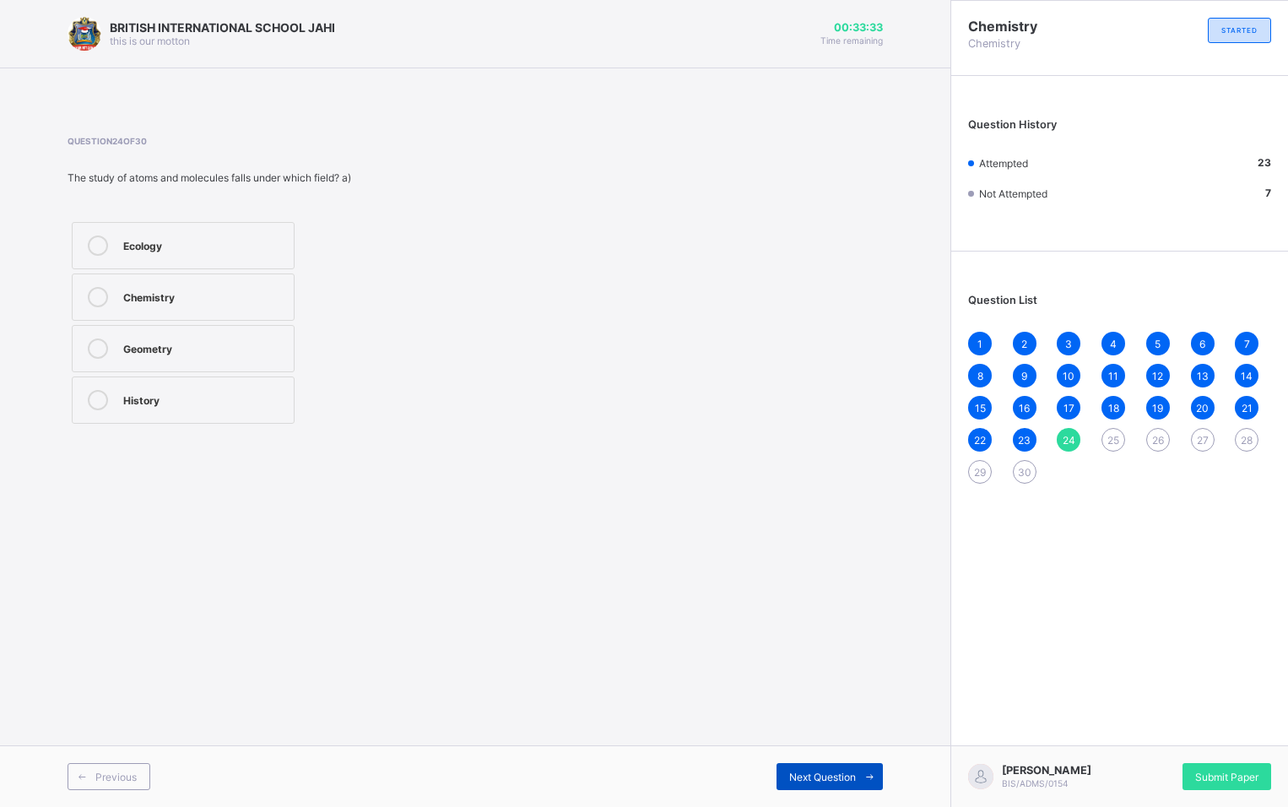
click at [786, 776] on div "Next Question" at bounding box center [829, 776] width 106 height 27
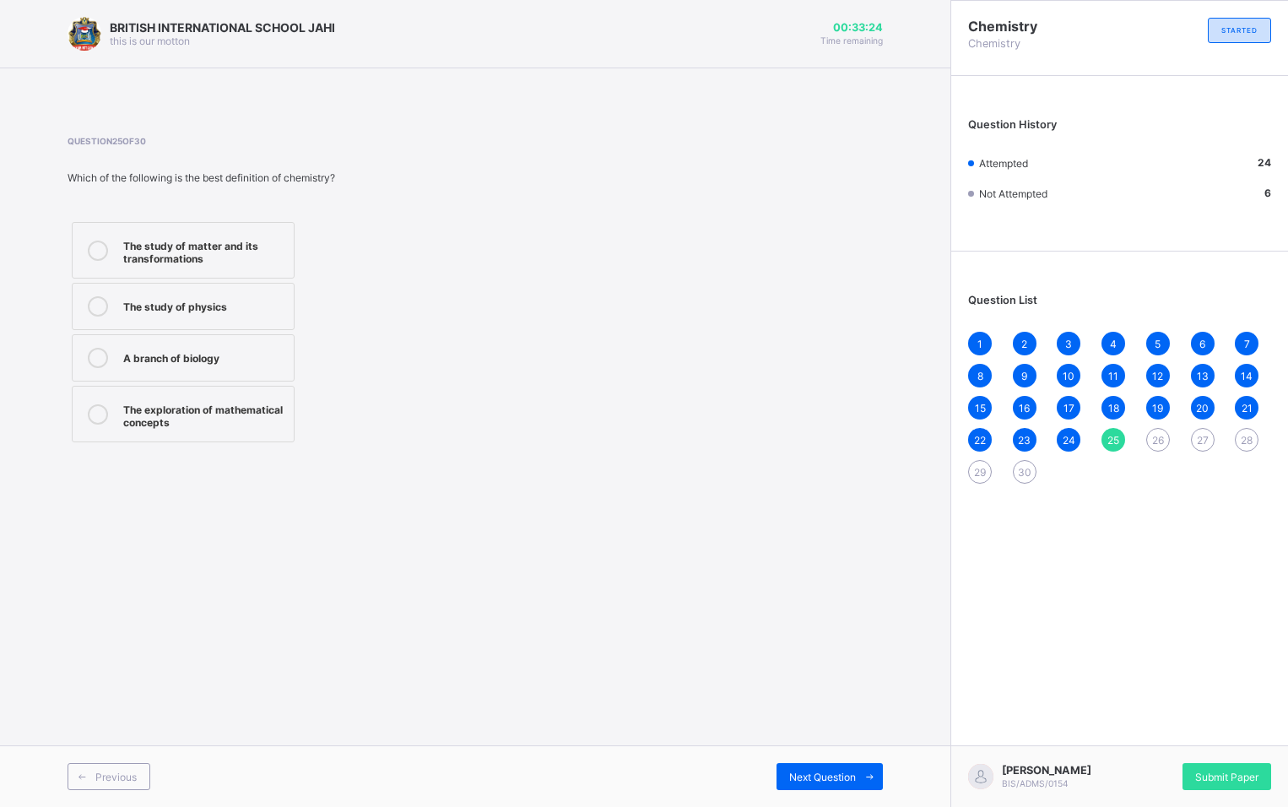
click at [199, 266] on label "The study of matter and its transformations" at bounding box center [183, 250] width 223 height 57
click at [847, 771] on span "Next Question" at bounding box center [822, 776] width 67 height 13
click at [190, 233] on label "Oxygen gas (O₂)" at bounding box center [183, 245] width 223 height 47
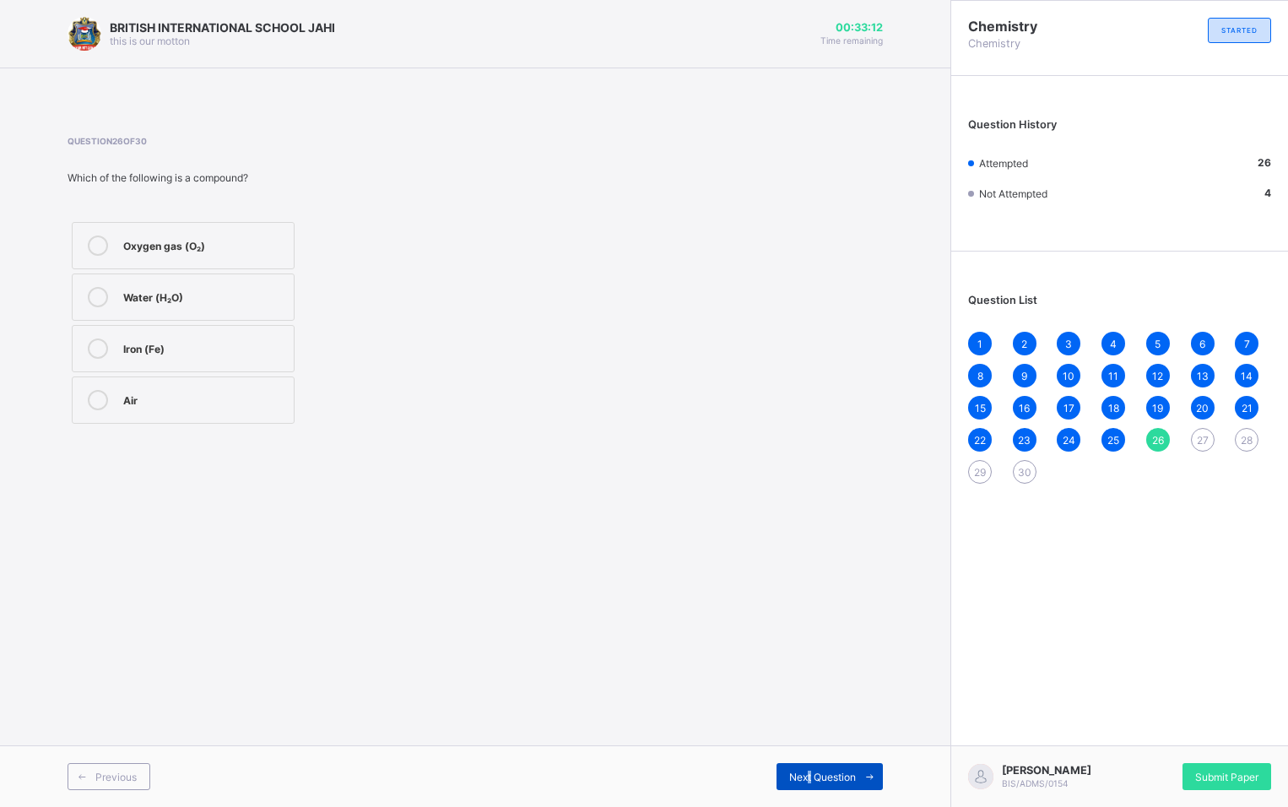
drag, startPoint x: 808, startPoint y: 765, endPoint x: 797, endPoint y: 763, distance: 11.3
click at [797, 763] on div "Next Question" at bounding box center [829, 776] width 106 height 27
click at [257, 294] on div "Chemical change" at bounding box center [204, 295] width 162 height 17
click at [850, 765] on div "Next Question" at bounding box center [829, 776] width 106 height 27
click at [166, 254] on div "Boiling water" at bounding box center [204, 245] width 162 height 20
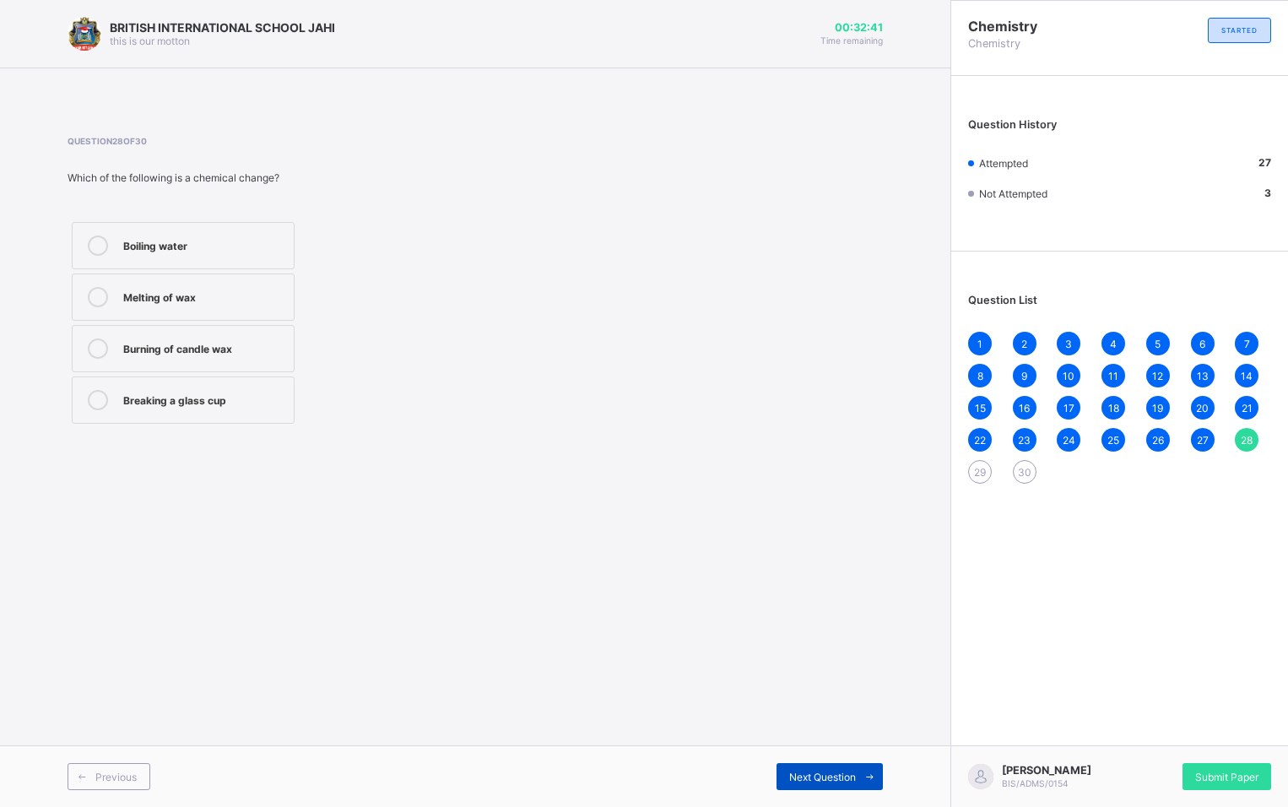
click at [868, 770] on span at bounding box center [869, 776] width 27 height 27
click at [171, 300] on div "Physical change" at bounding box center [204, 295] width 162 height 17
click at [807, 782] on div "Next Question" at bounding box center [829, 776] width 106 height 27
click at [224, 299] on div "Melting of ice" at bounding box center [204, 295] width 162 height 17
click at [783, 774] on div "Next Question" at bounding box center [829, 776] width 106 height 27
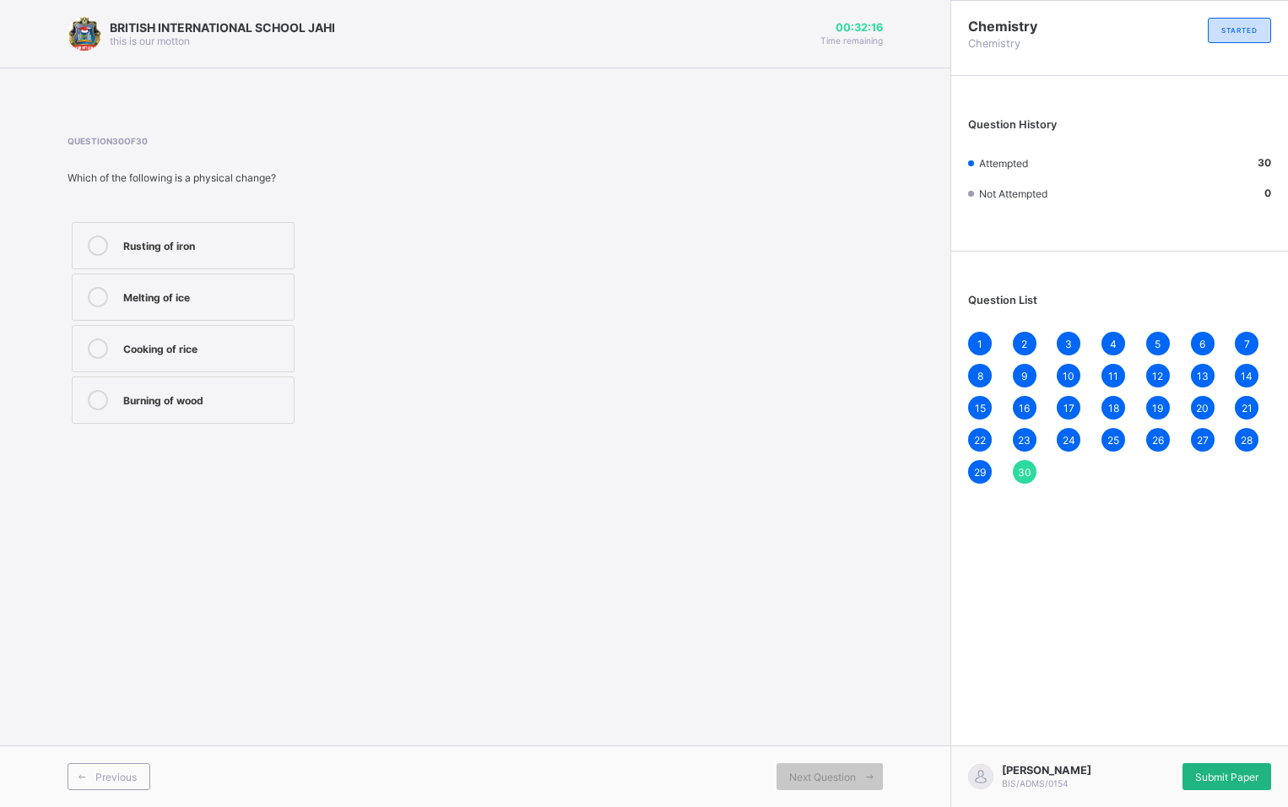
click at [1258, 773] on div "Submit Paper" at bounding box center [1226, 776] width 89 height 27
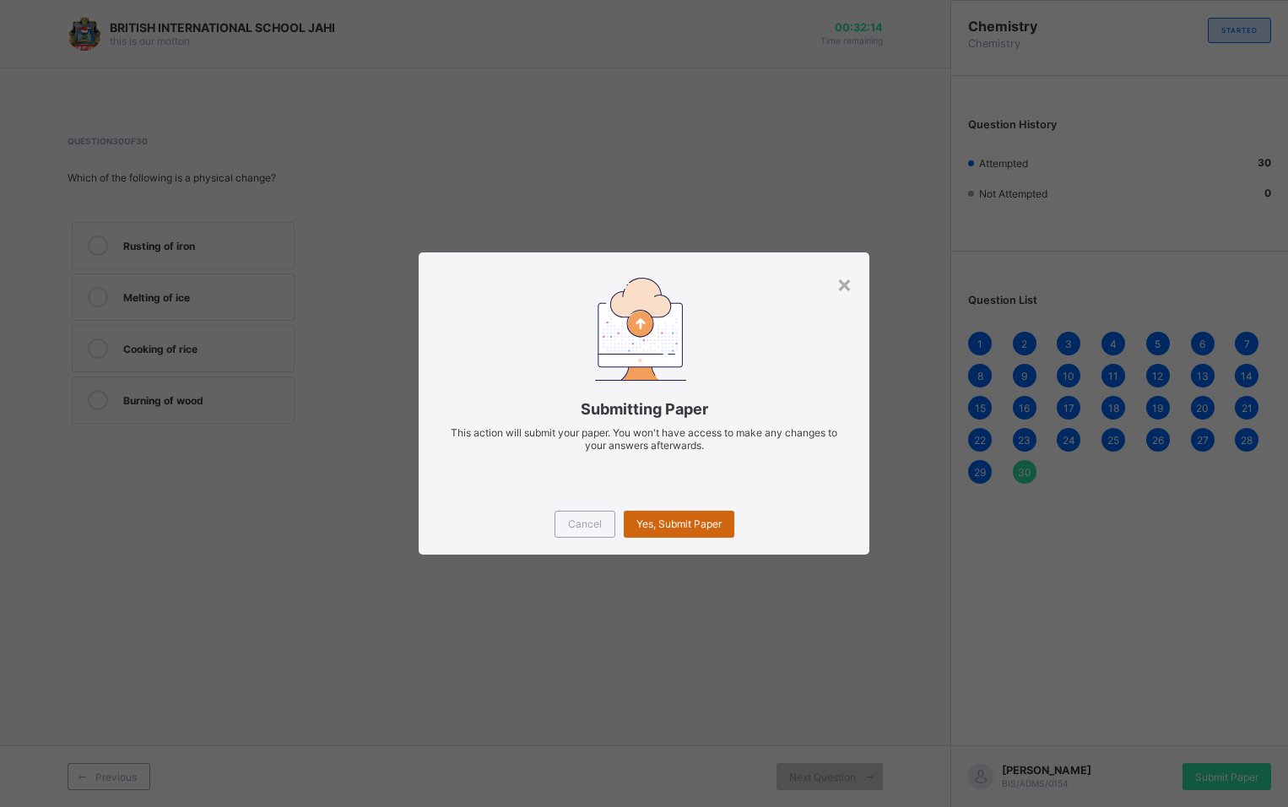
click at [640, 519] on span "Yes, Submit Paper" at bounding box center [678, 523] width 85 height 13
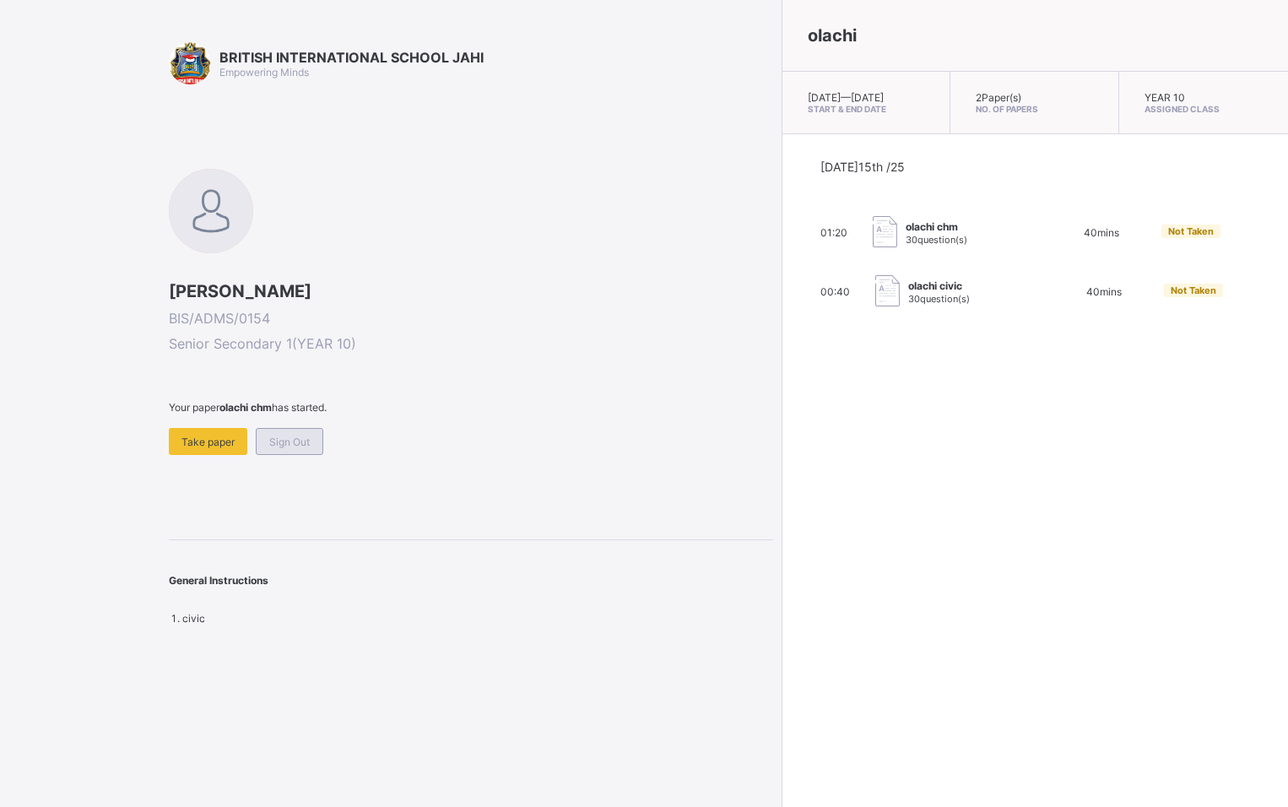
click at [301, 429] on div "Sign Out" at bounding box center [290, 441] width 68 height 27
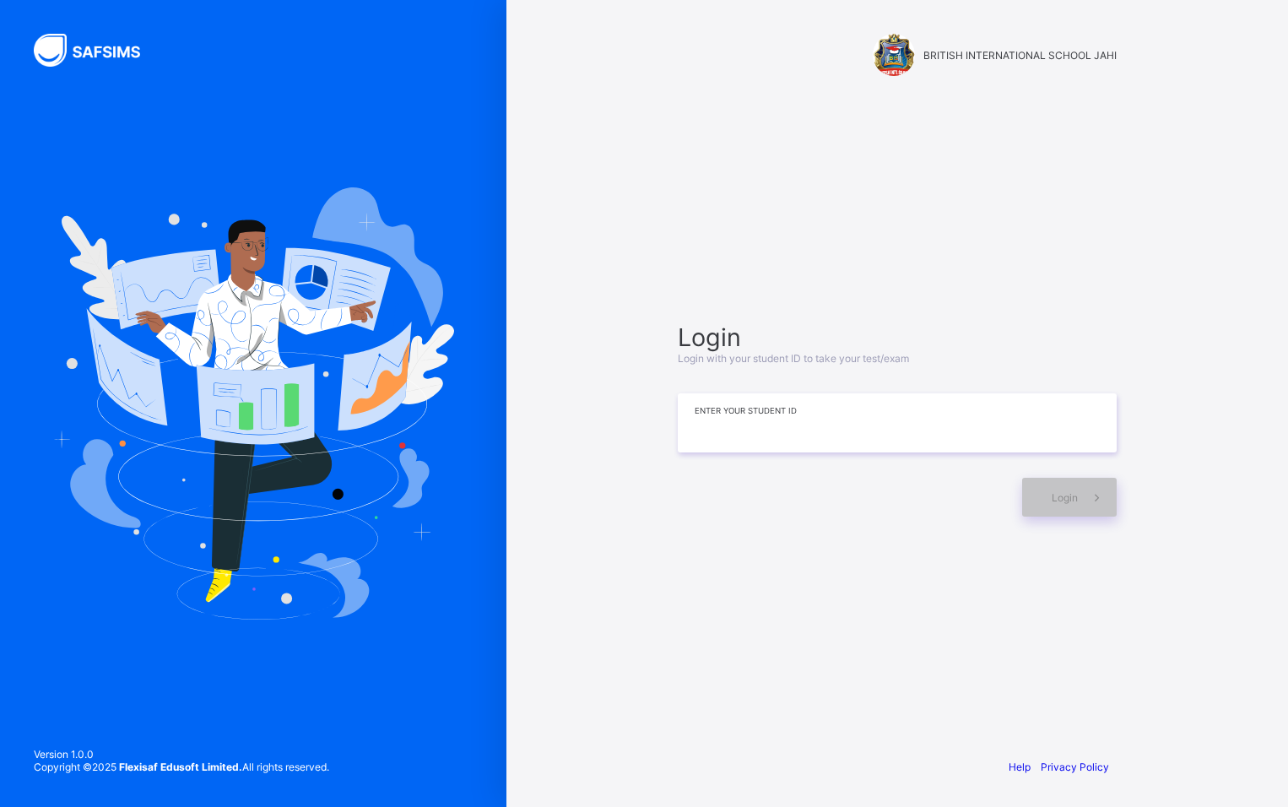
click at [859, 418] on input at bounding box center [897, 422] width 439 height 59
type input "*"
type input "**********"
click at [1023, 500] on div "Login" at bounding box center [1069, 497] width 95 height 39
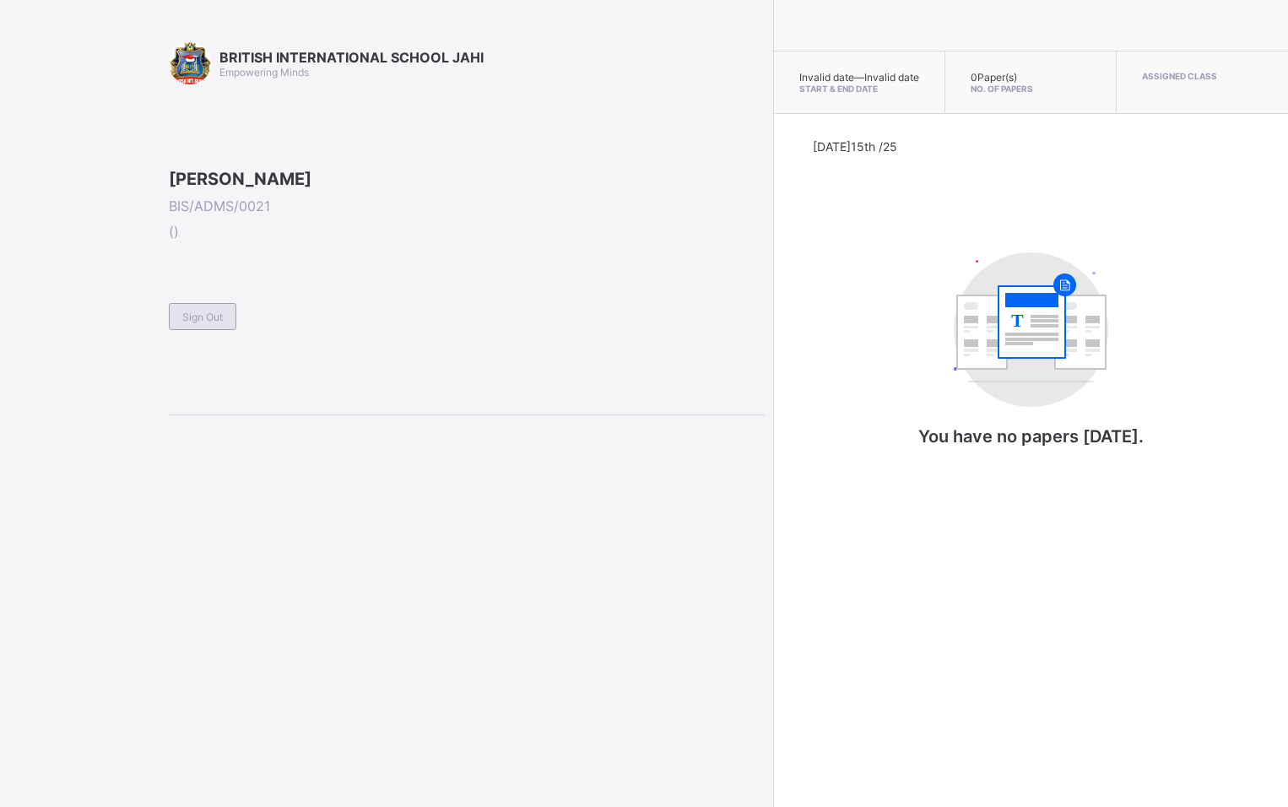
click at [206, 323] on span "Sign Out" at bounding box center [202, 317] width 41 height 13
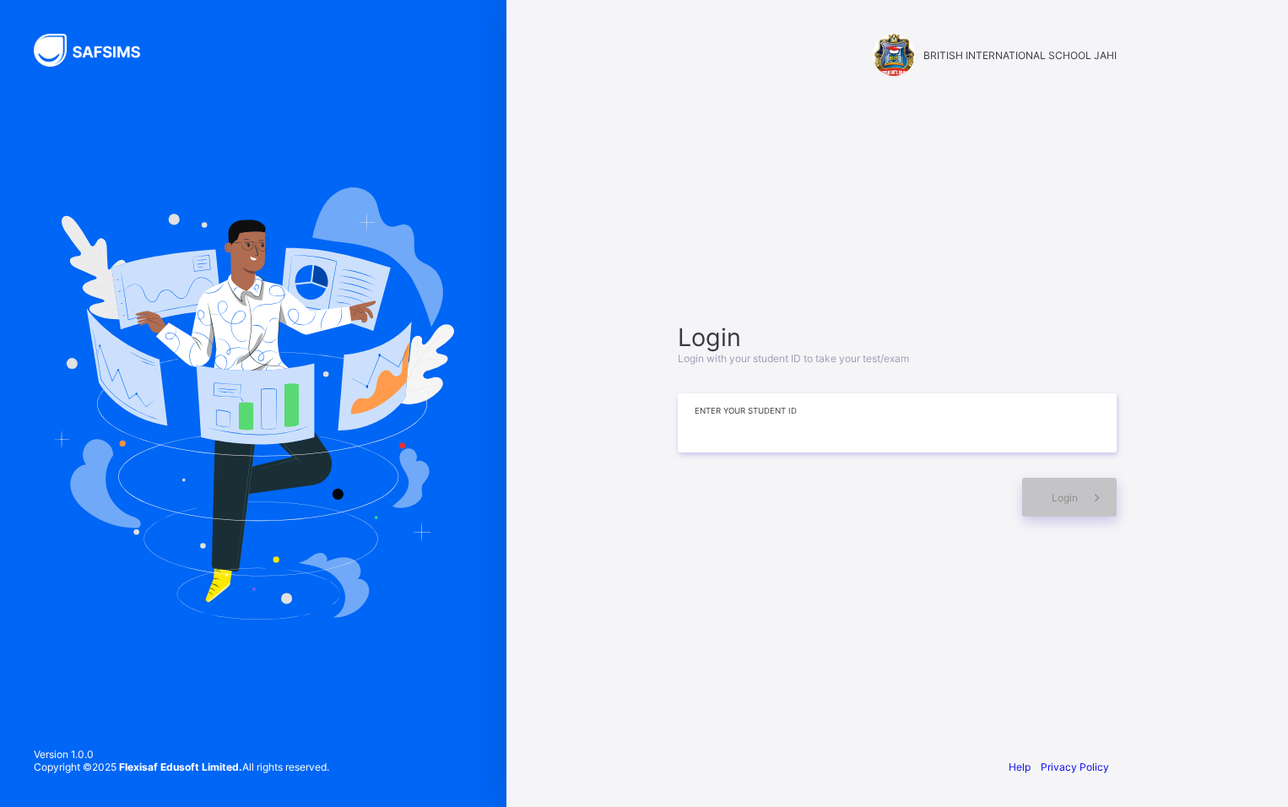
click at [780, 430] on input at bounding box center [897, 422] width 439 height 59
click at [1090, 485] on span at bounding box center [1097, 497] width 39 height 39
click at [986, 424] on input "**********" at bounding box center [897, 422] width 439 height 59
click at [1111, 496] on span at bounding box center [1097, 497] width 39 height 39
click at [1093, 485] on span at bounding box center [1097, 497] width 39 height 39
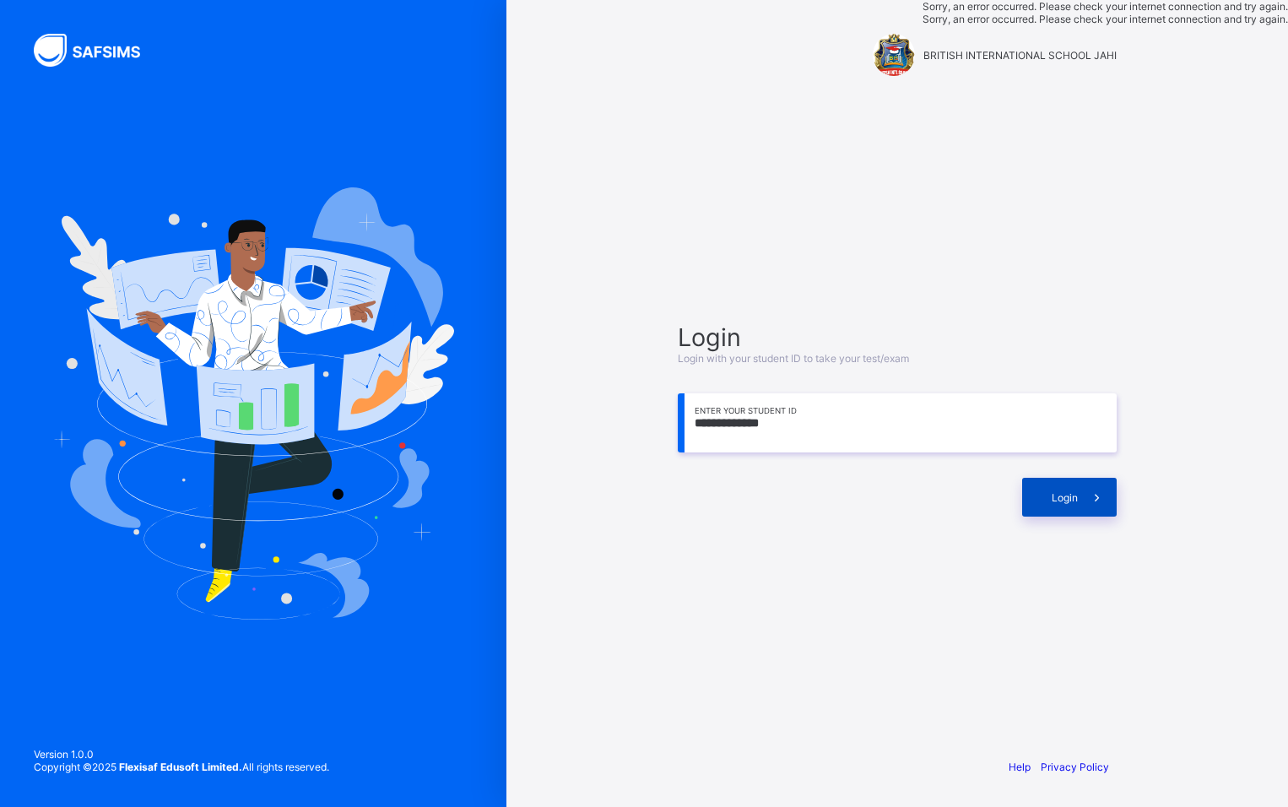
click at [1089, 486] on span at bounding box center [1097, 497] width 39 height 39
click at [1085, 486] on span at bounding box center [1097, 497] width 39 height 39
click at [862, 419] on input "**********" at bounding box center [897, 422] width 439 height 59
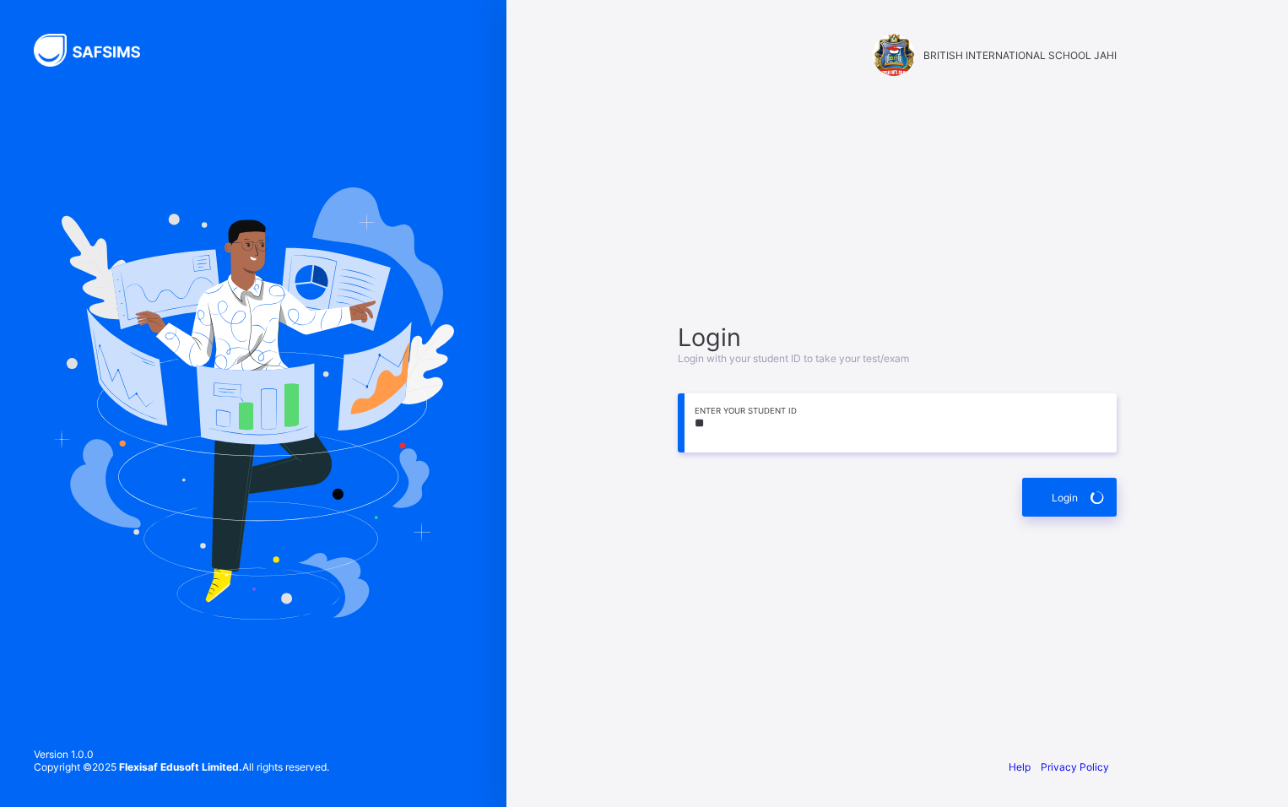
type input "*"
click at [1087, 482] on span at bounding box center [1097, 497] width 39 height 39
click at [1038, 504] on div "Login" at bounding box center [1069, 497] width 95 height 39
click at [813, 447] on input "**********" at bounding box center [897, 422] width 439 height 59
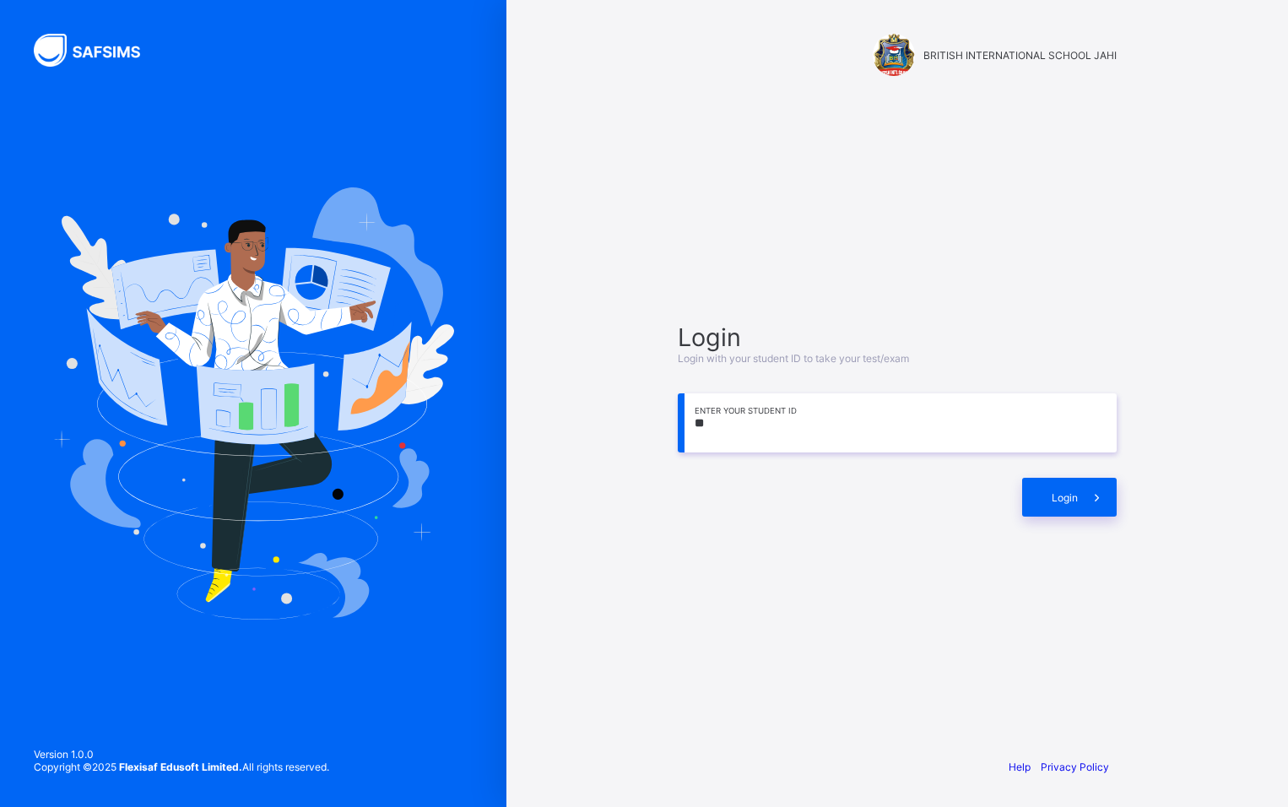
type input "*"
